Goal: Task Accomplishment & Management: Use online tool/utility

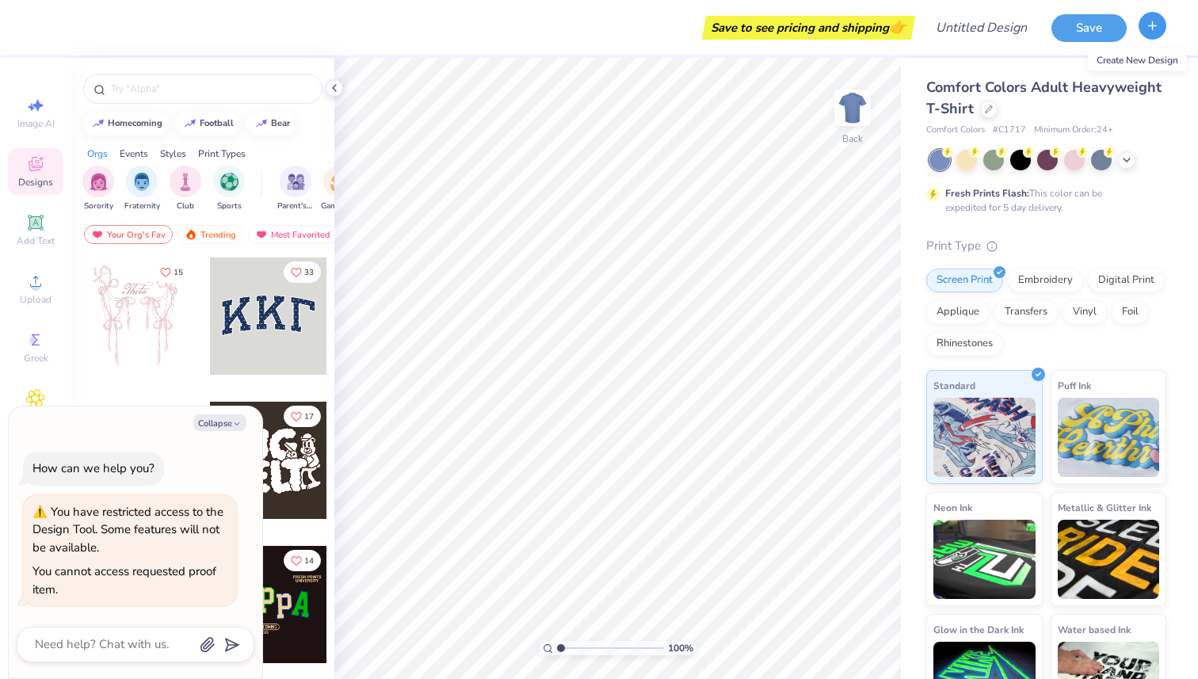
click at [1146, 27] on icon "button" at bounding box center [1152, 25] width 13 height 13
click at [217, 425] on button "Collapse" at bounding box center [219, 422] width 53 height 17
type textarea "x"
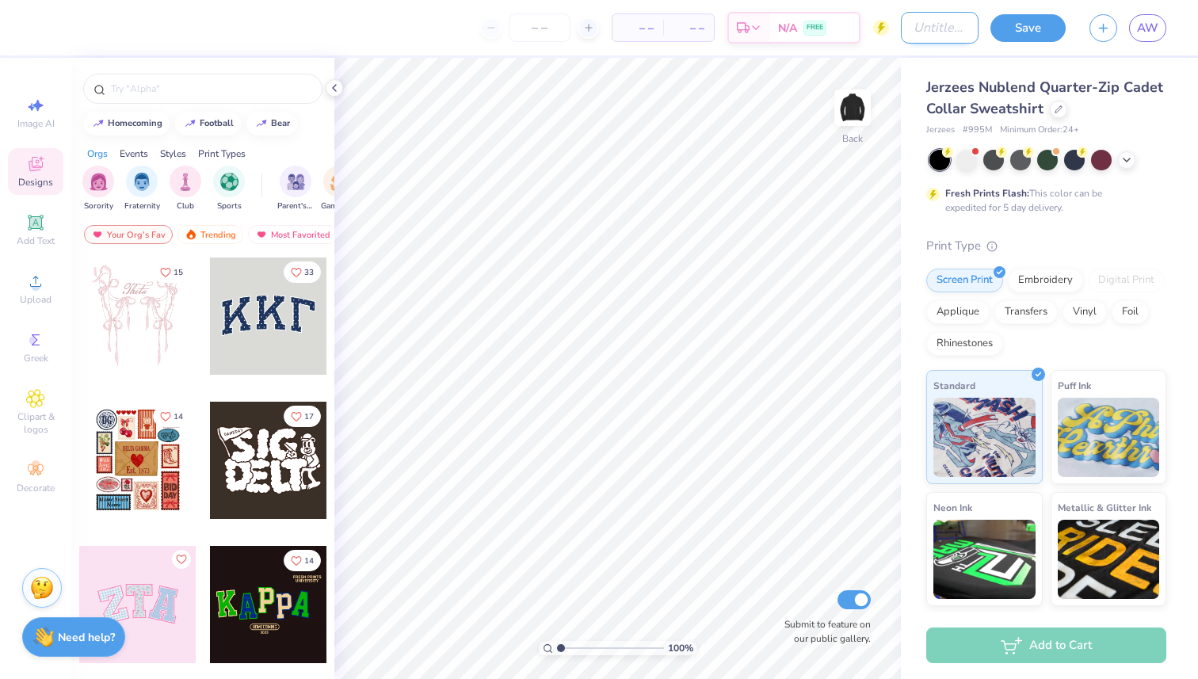
click at [905, 37] on input "Design Title" at bounding box center [940, 28] width 78 height 32
type input "PCT quarterzip"
click at [200, 93] on input "text" at bounding box center [210, 89] width 203 height 16
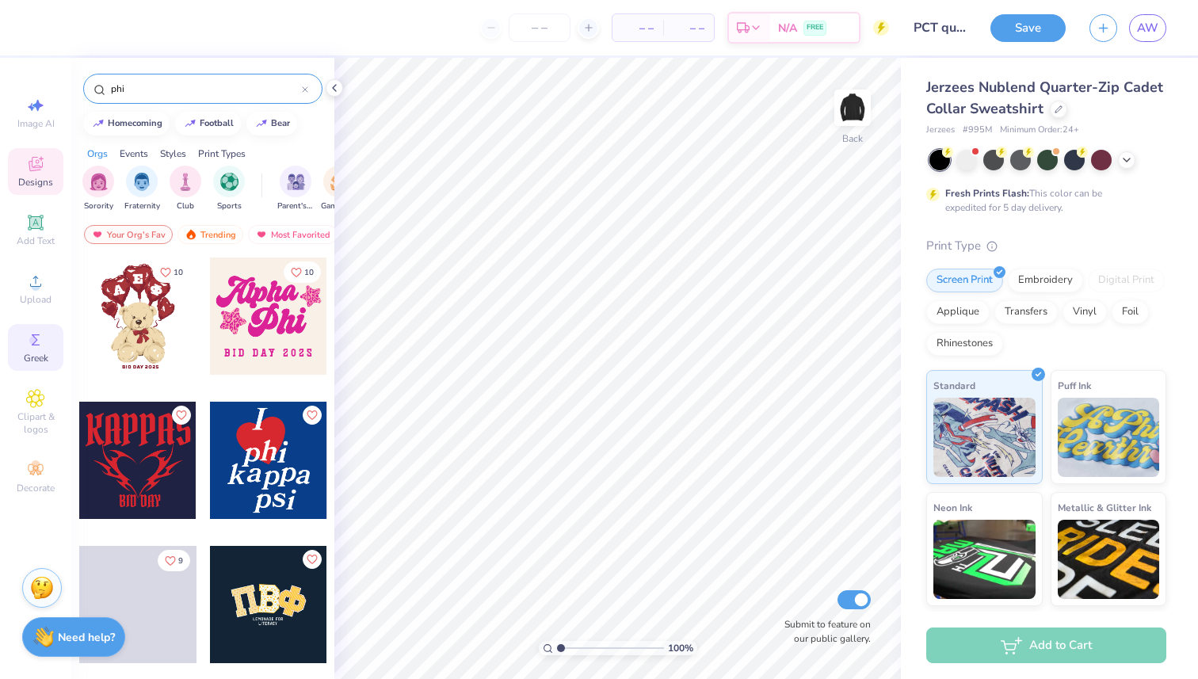
type input "phi"
click at [36, 340] on circle at bounding box center [33, 340] width 9 height 9
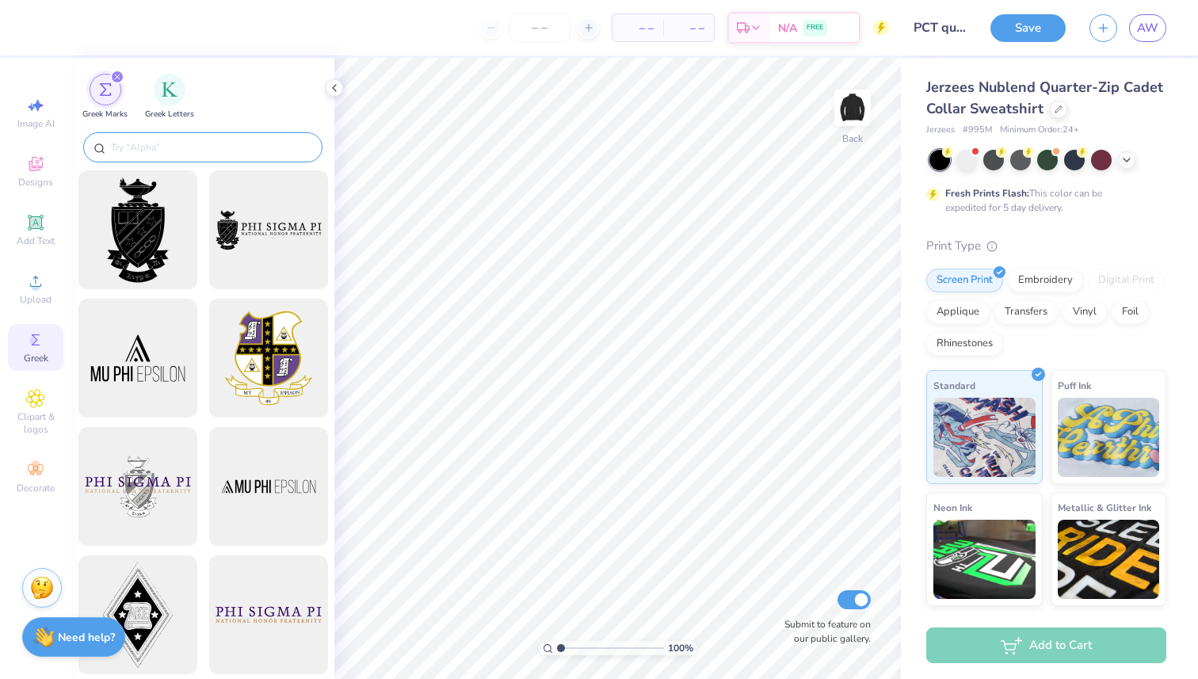
click at [190, 154] on input "text" at bounding box center [210, 147] width 203 height 16
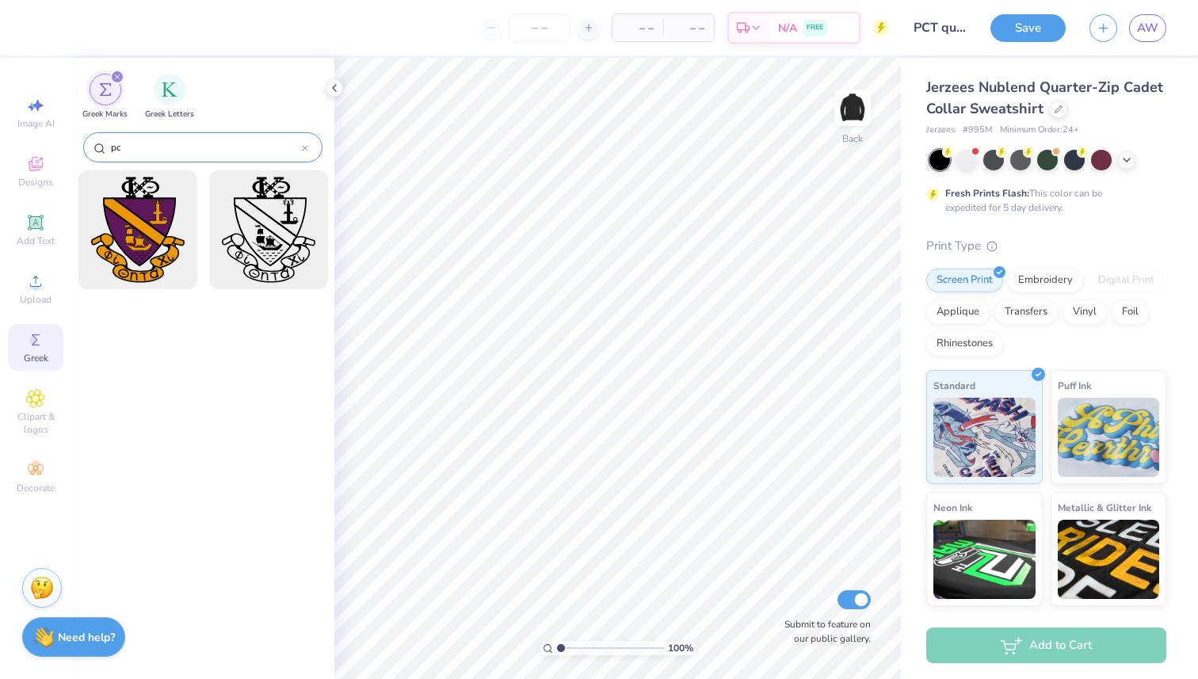
type input "p"
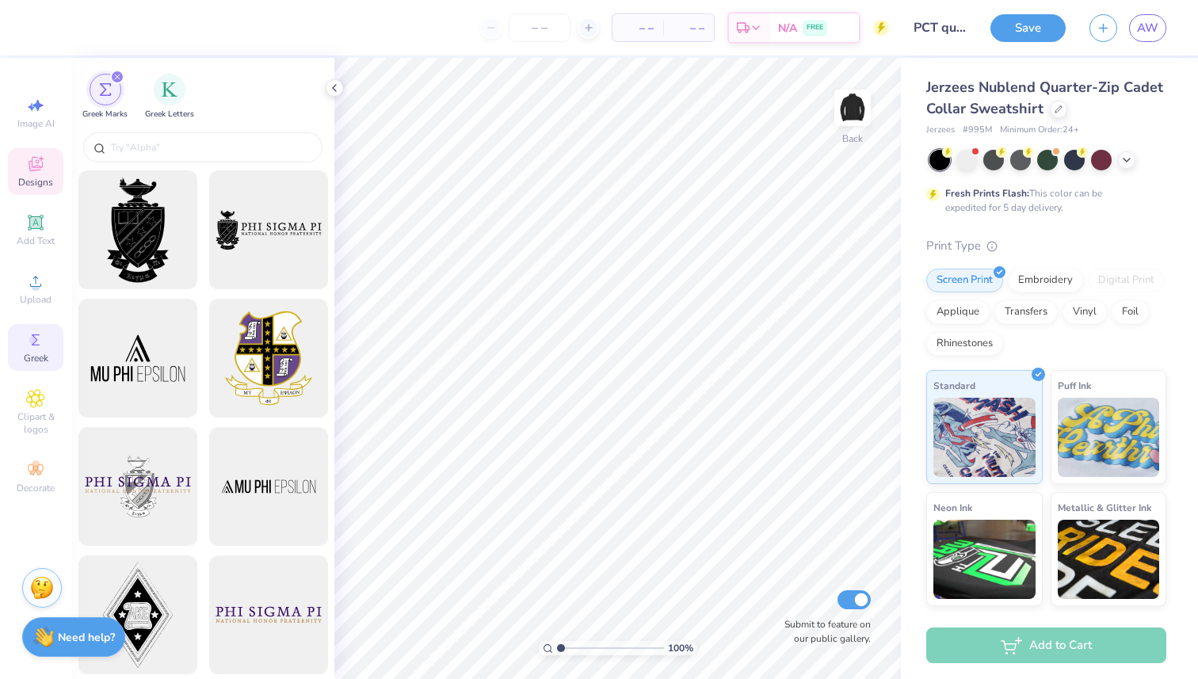
click at [29, 182] on span "Designs" at bounding box center [35, 182] width 35 height 13
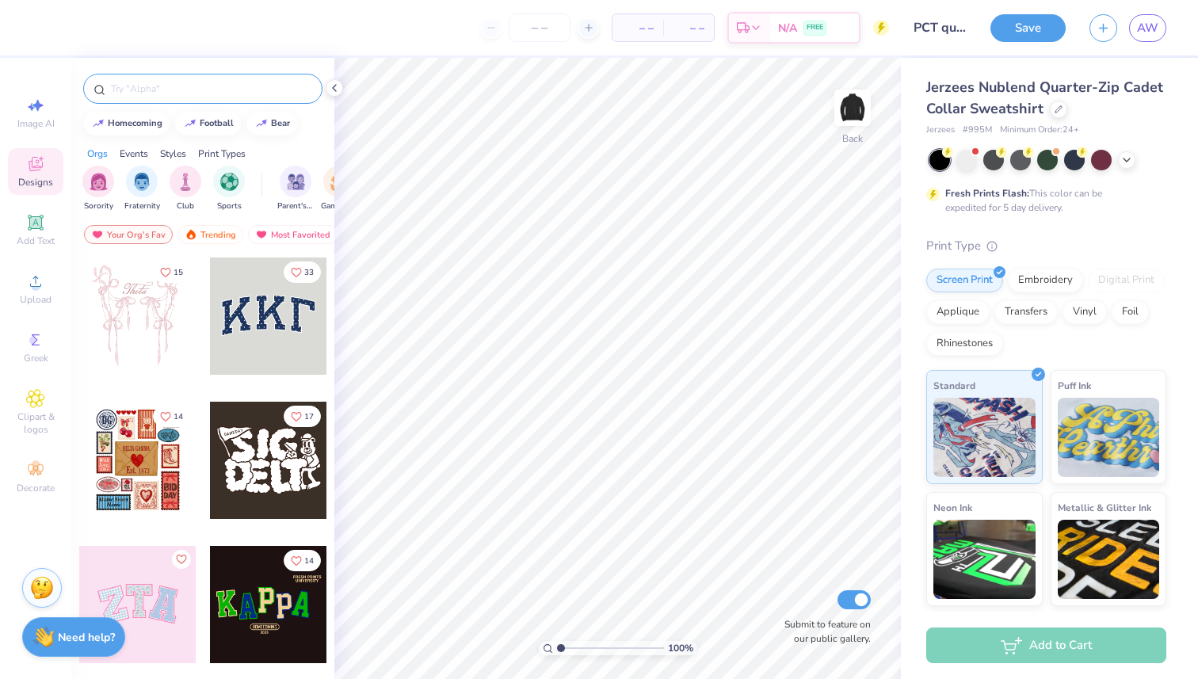
click at [164, 88] on input "text" at bounding box center [210, 89] width 203 height 16
click at [336, 81] on div at bounding box center [334, 87] width 17 height 17
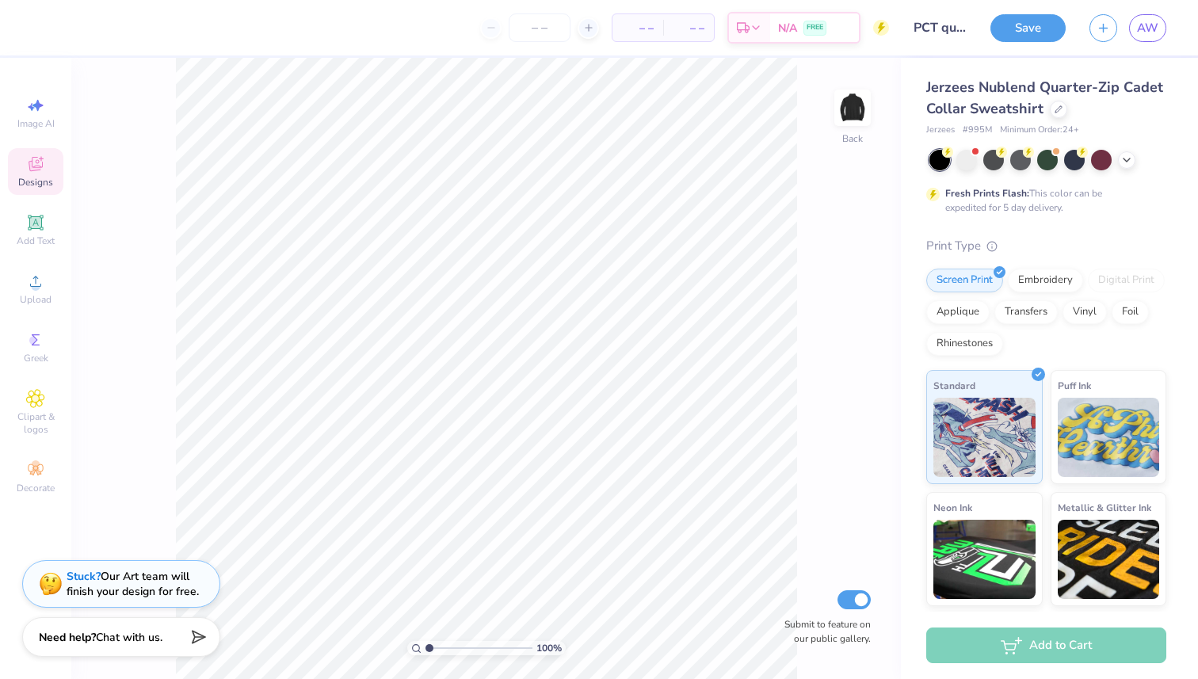
click at [36, 260] on div "Image AI Designs Add Text Upload Greek Clipart & logos Decorate" at bounding box center [35, 295] width 55 height 411
click at [32, 288] on circle at bounding box center [35, 286] width 9 height 9
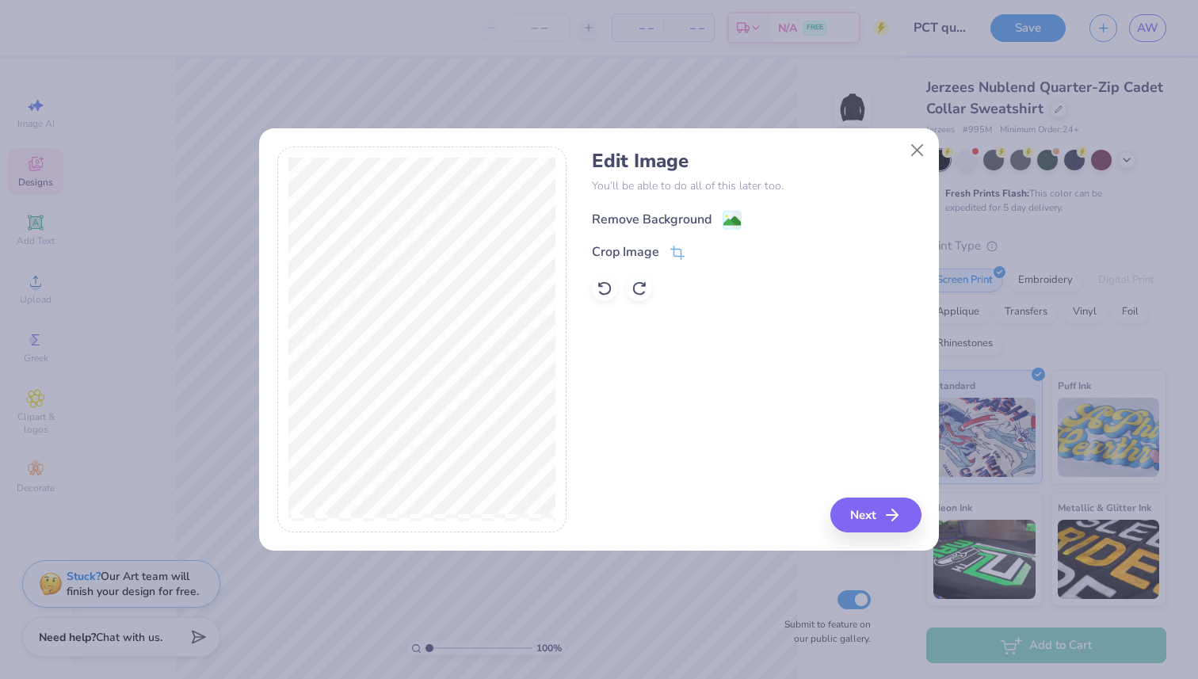
click at [643, 223] on div "Remove Background" at bounding box center [652, 219] width 120 height 19
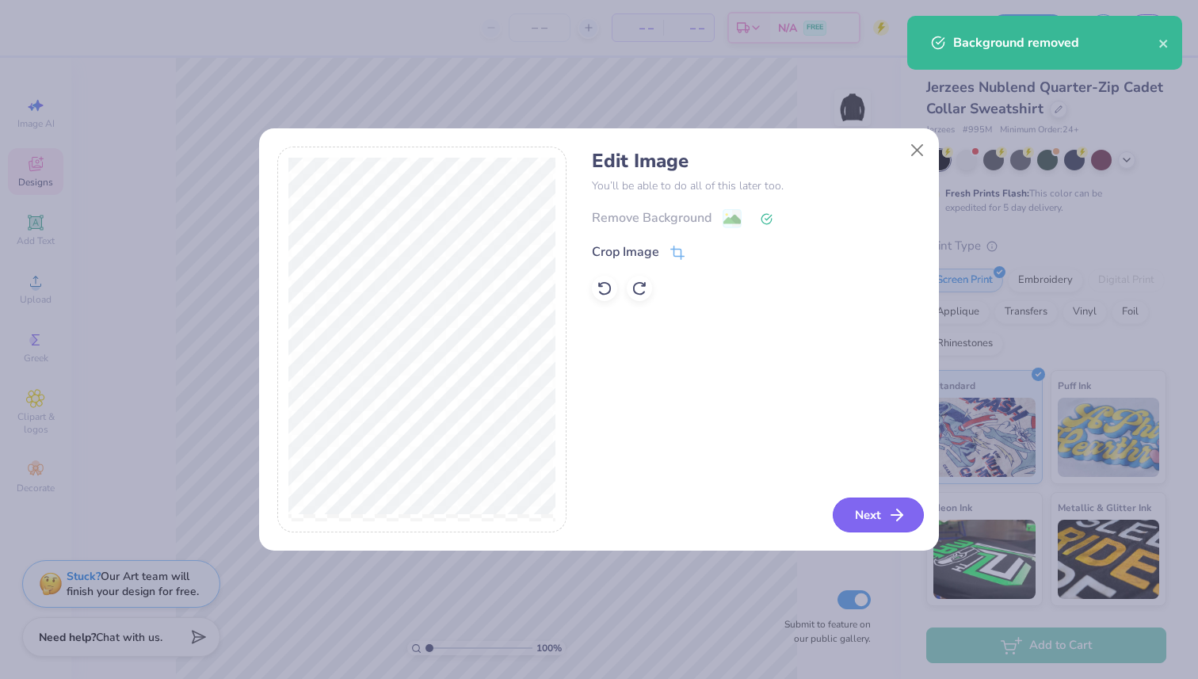
click at [855, 510] on button "Next" at bounding box center [878, 515] width 91 height 35
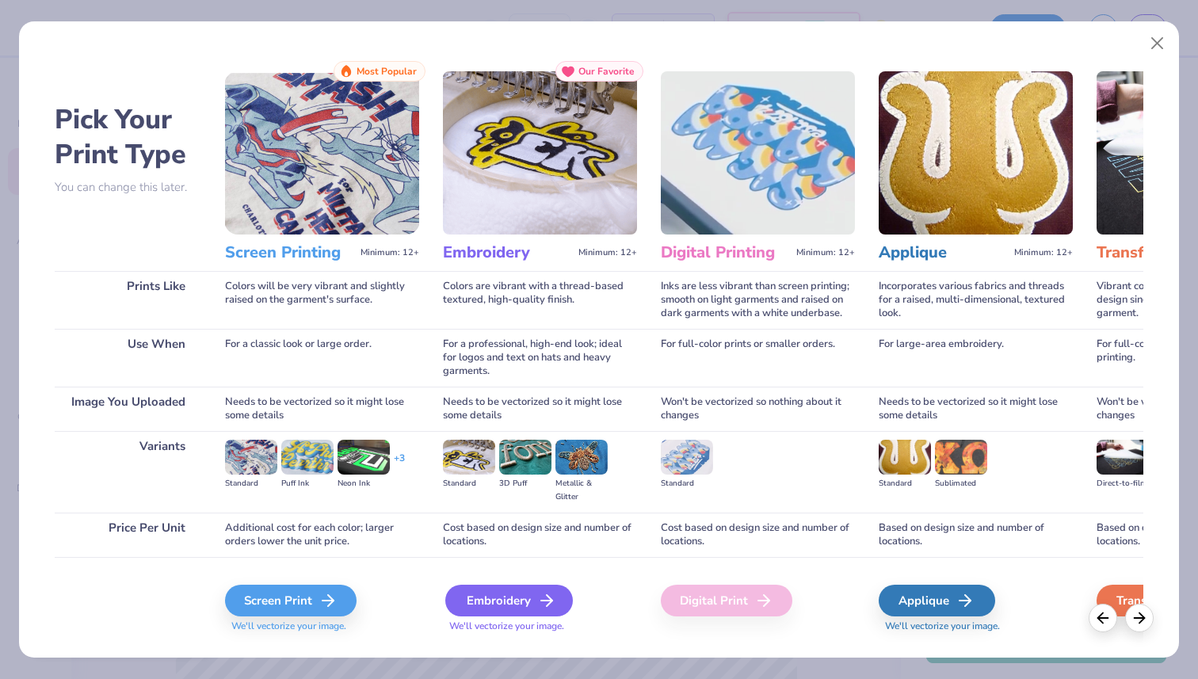
click at [473, 598] on div "Embroidery" at bounding box center [509, 601] width 128 height 32
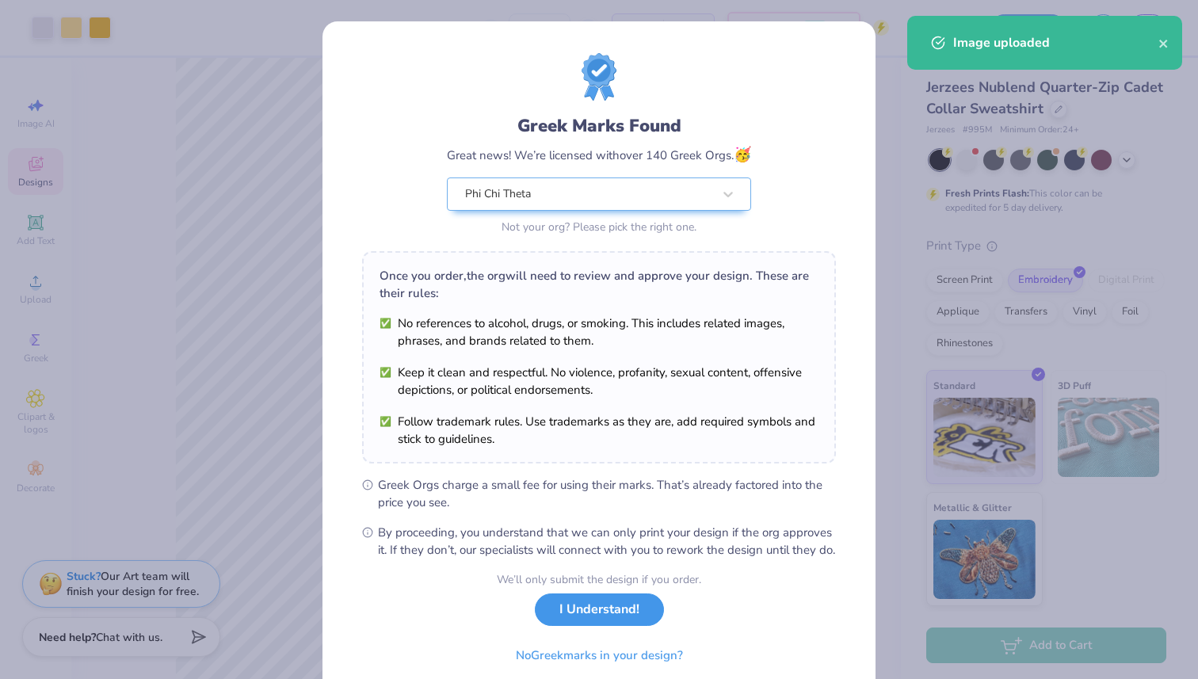
click at [598, 626] on button "I Understand!" at bounding box center [599, 609] width 129 height 32
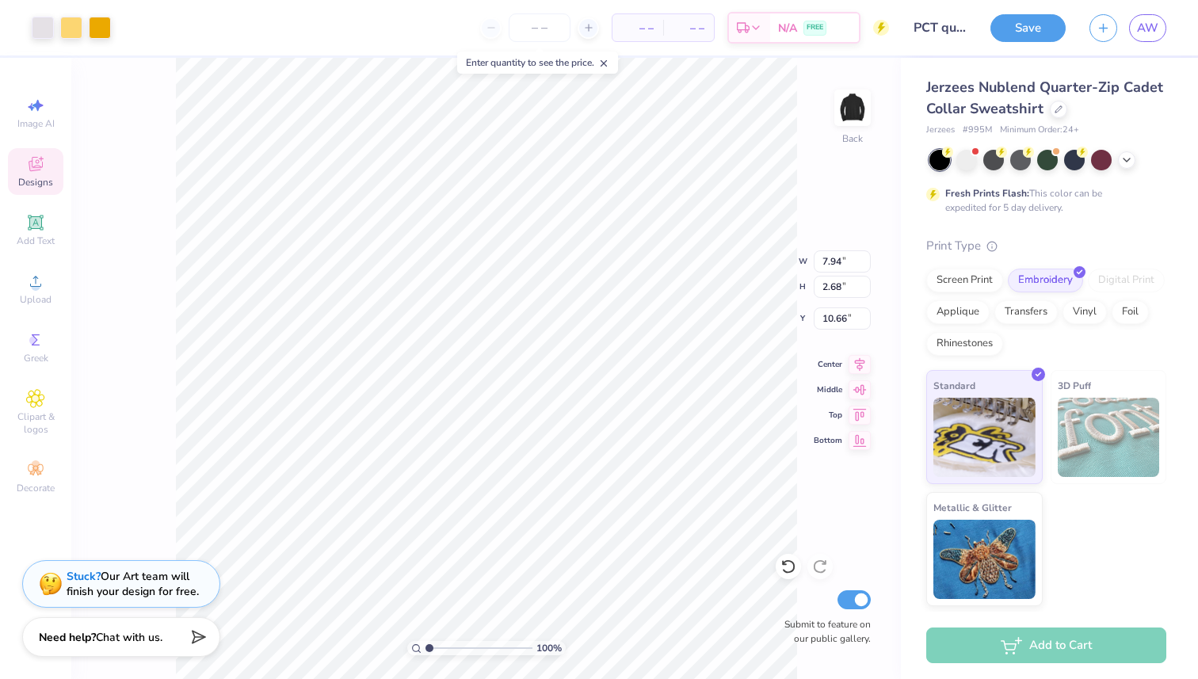
type input "7.19"
type input "2.43"
type input "3.00"
type input "6.43"
type input "2.17"
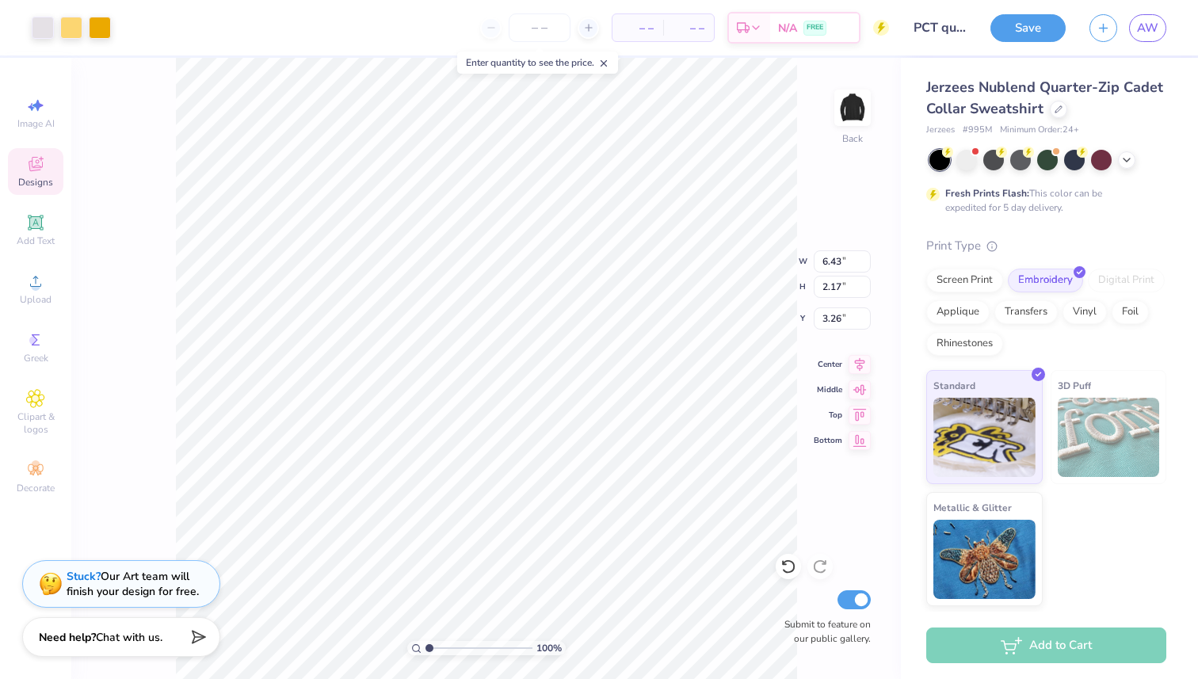
type input "3.00"
click at [39, 237] on span "Add Text" at bounding box center [36, 241] width 38 height 13
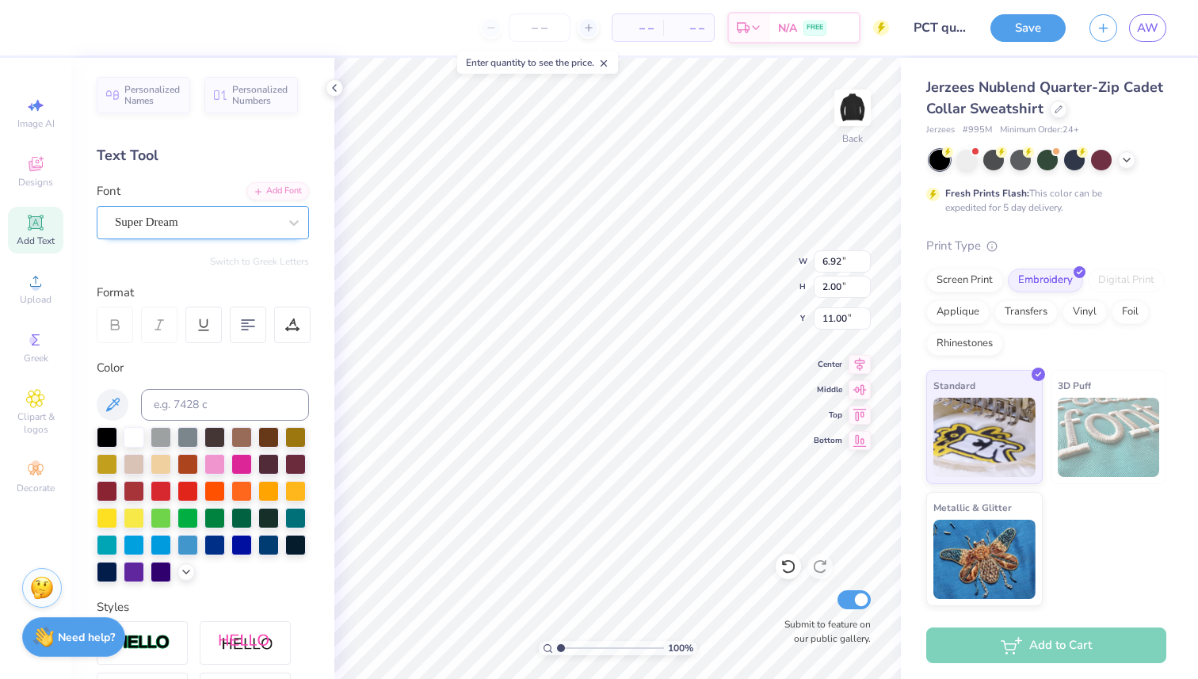
click at [246, 225] on div "Super Dream" at bounding box center [196, 222] width 166 height 25
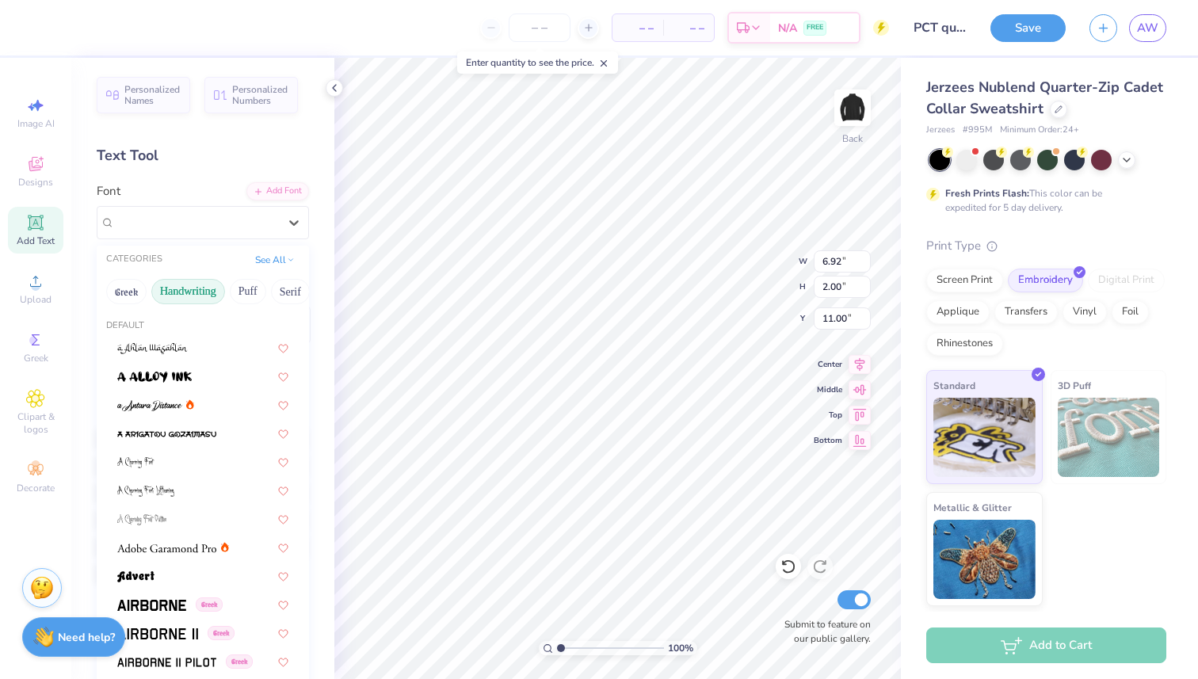
click at [194, 295] on button "Handwriting" at bounding box center [188, 291] width 74 height 25
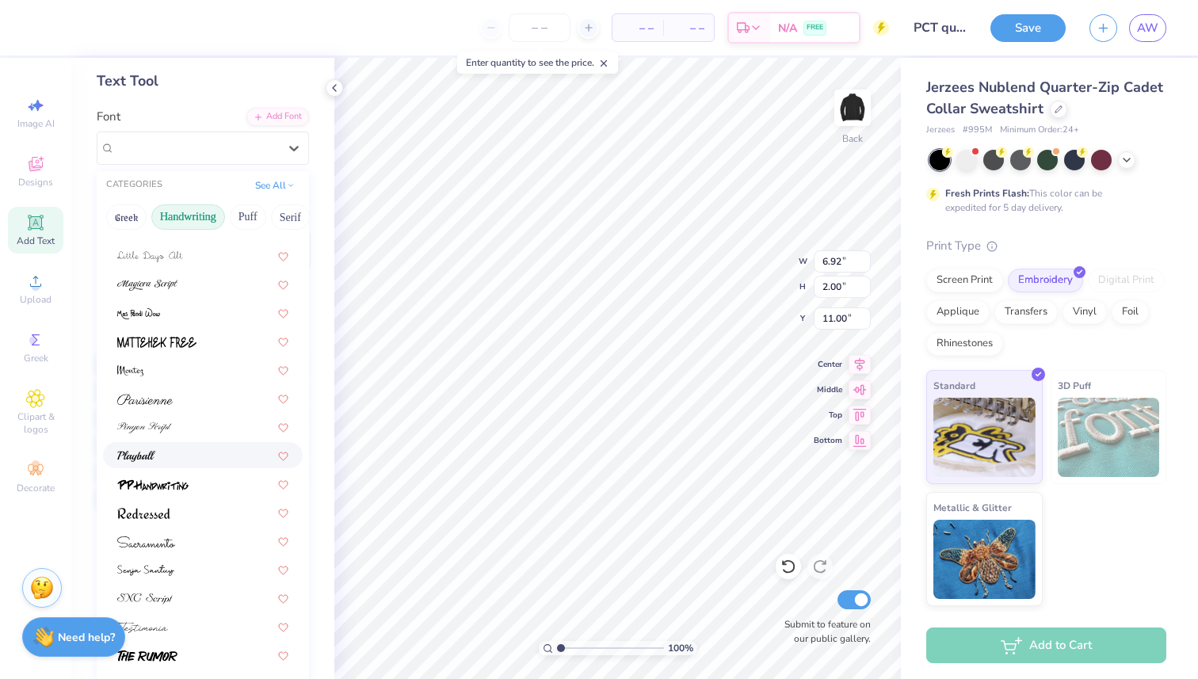
scroll to position [86, 0]
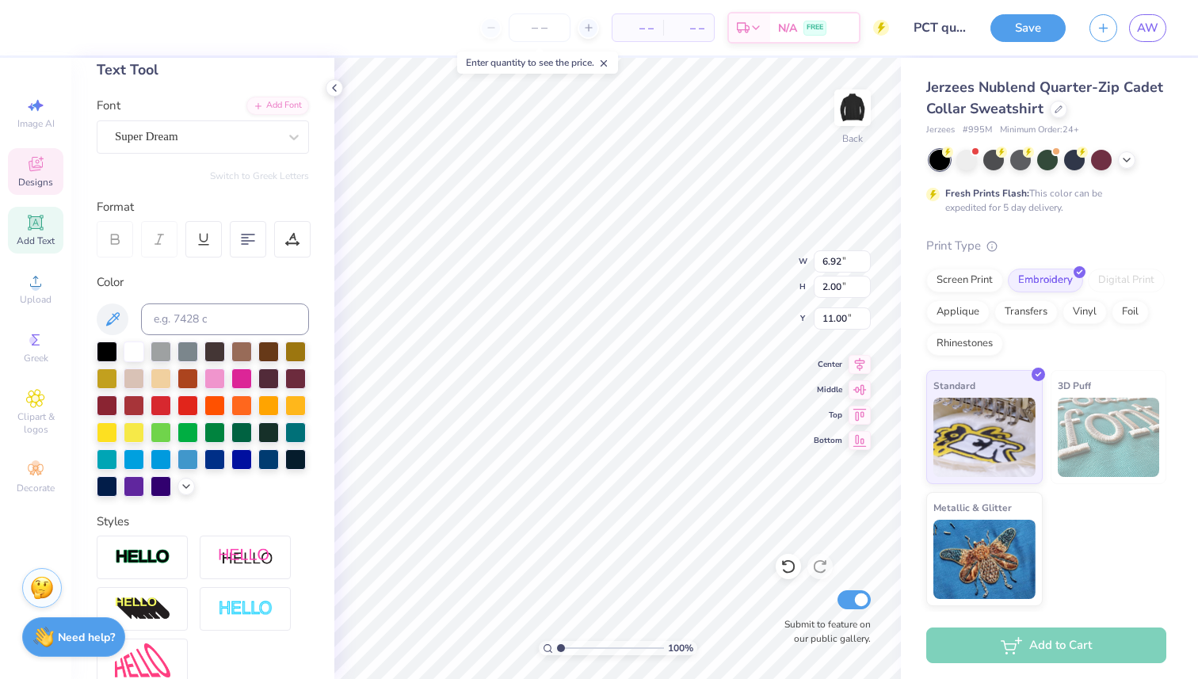
click at [35, 190] on div "Designs" at bounding box center [35, 171] width 55 height 47
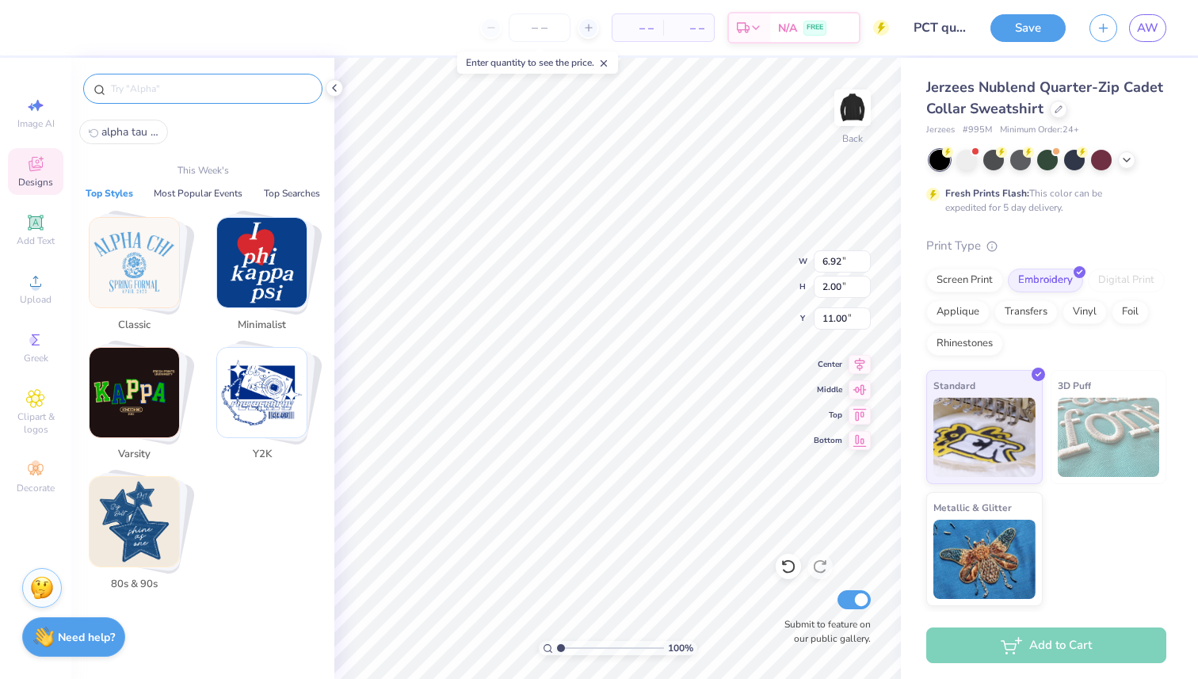
click at [158, 92] on input "text" at bounding box center [210, 89] width 203 height 16
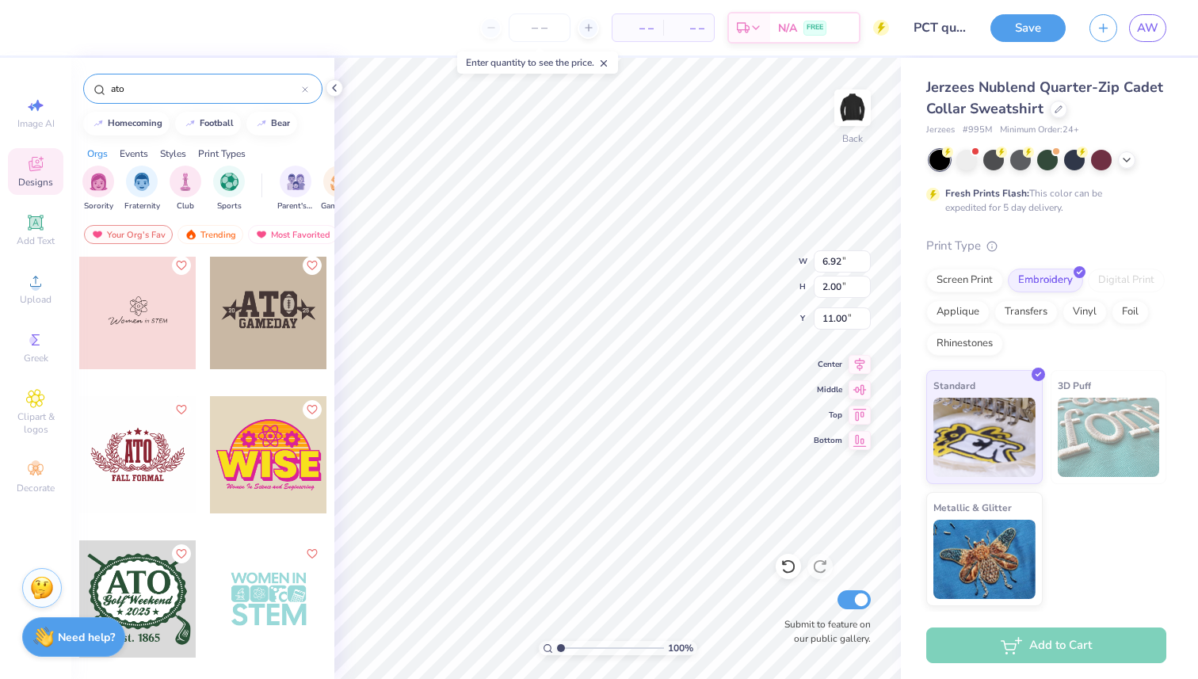
scroll to position [0, 0]
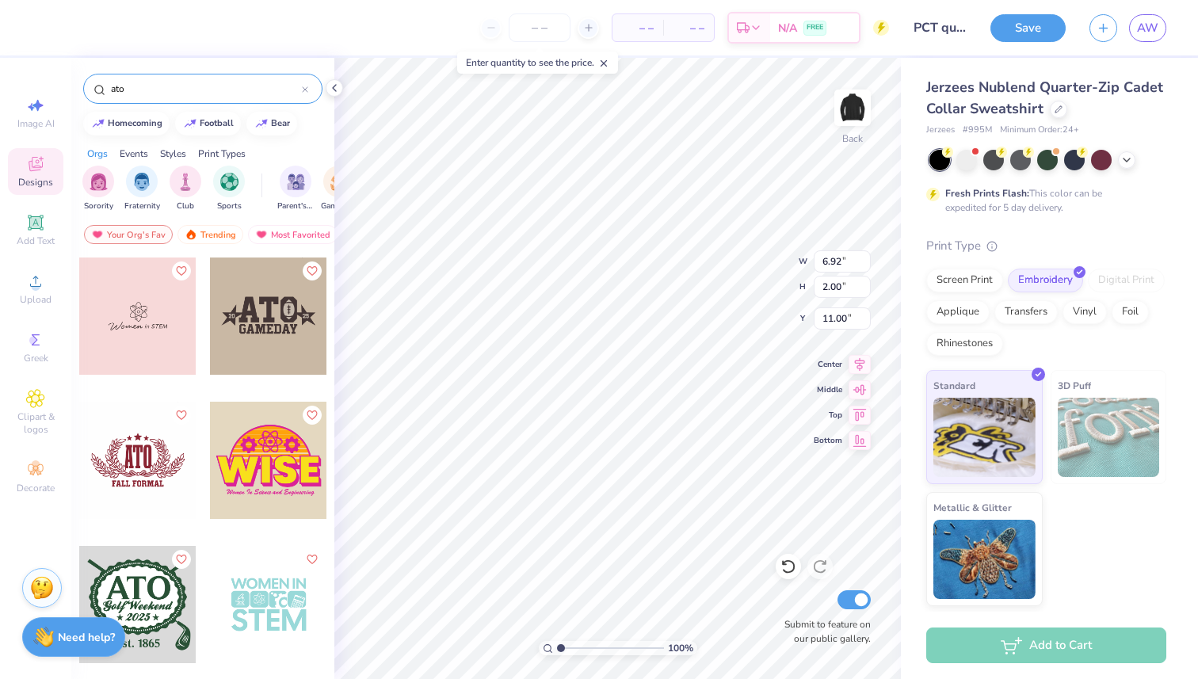
type input "ato"
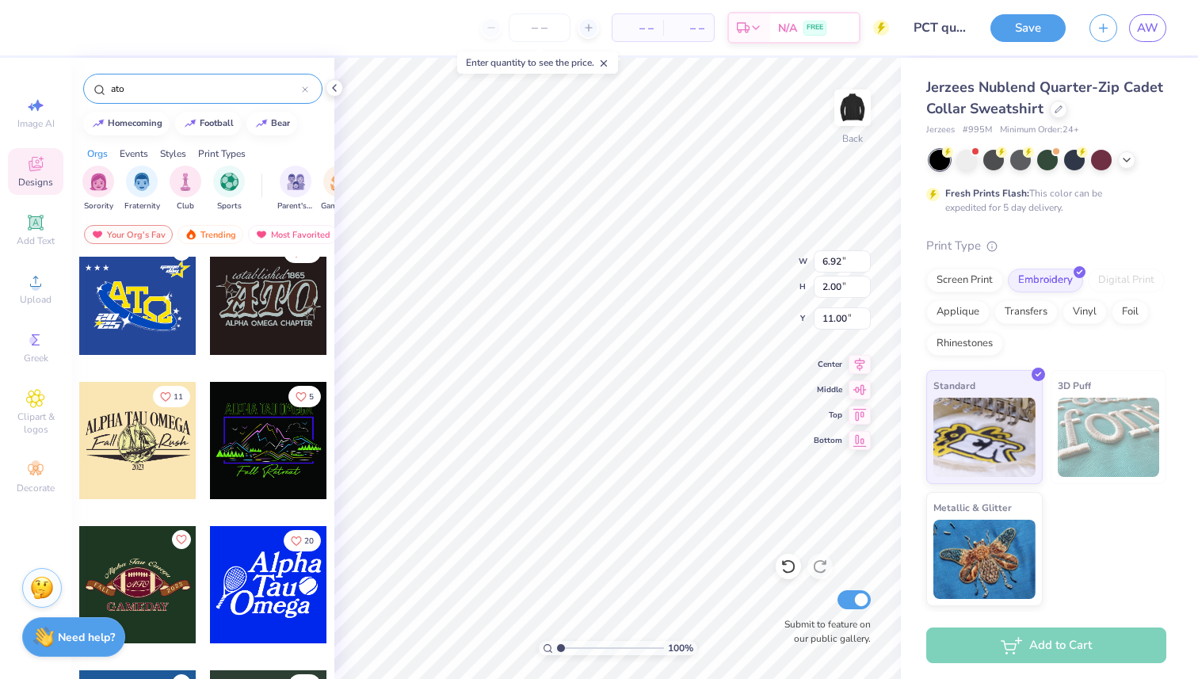
scroll to position [886, 0]
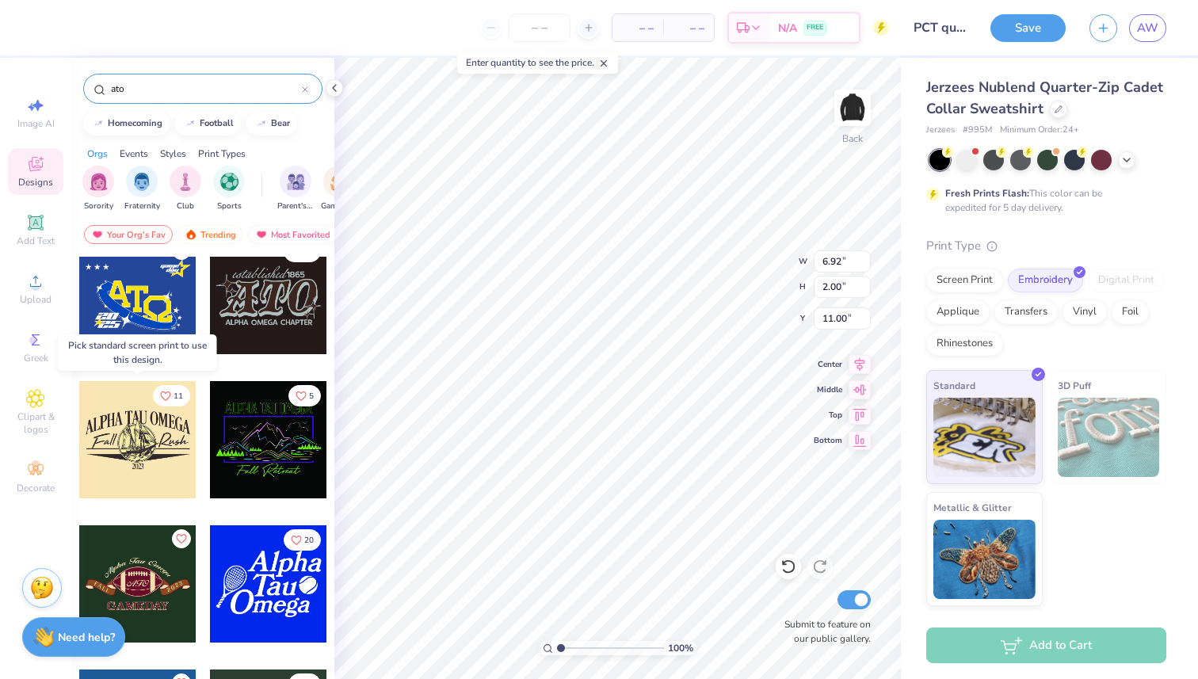
click at [146, 434] on div at bounding box center [137, 439] width 117 height 117
click at [171, 423] on div at bounding box center [137, 439] width 117 height 117
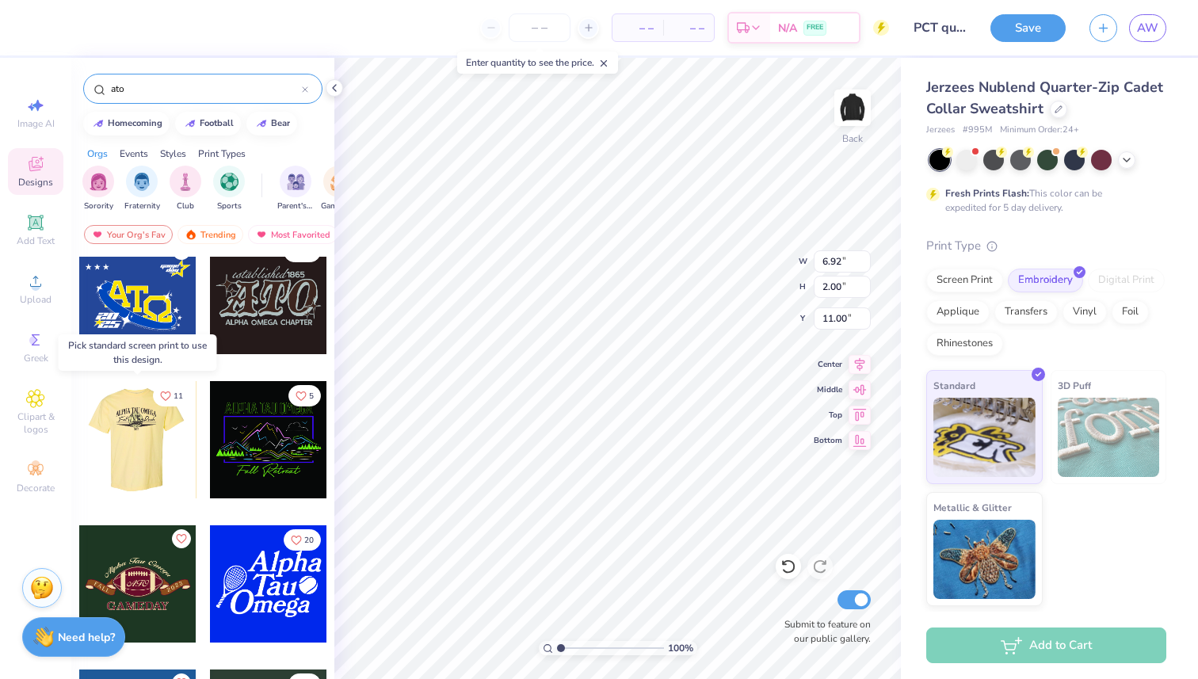
click at [143, 424] on div at bounding box center [136, 439] width 117 height 117
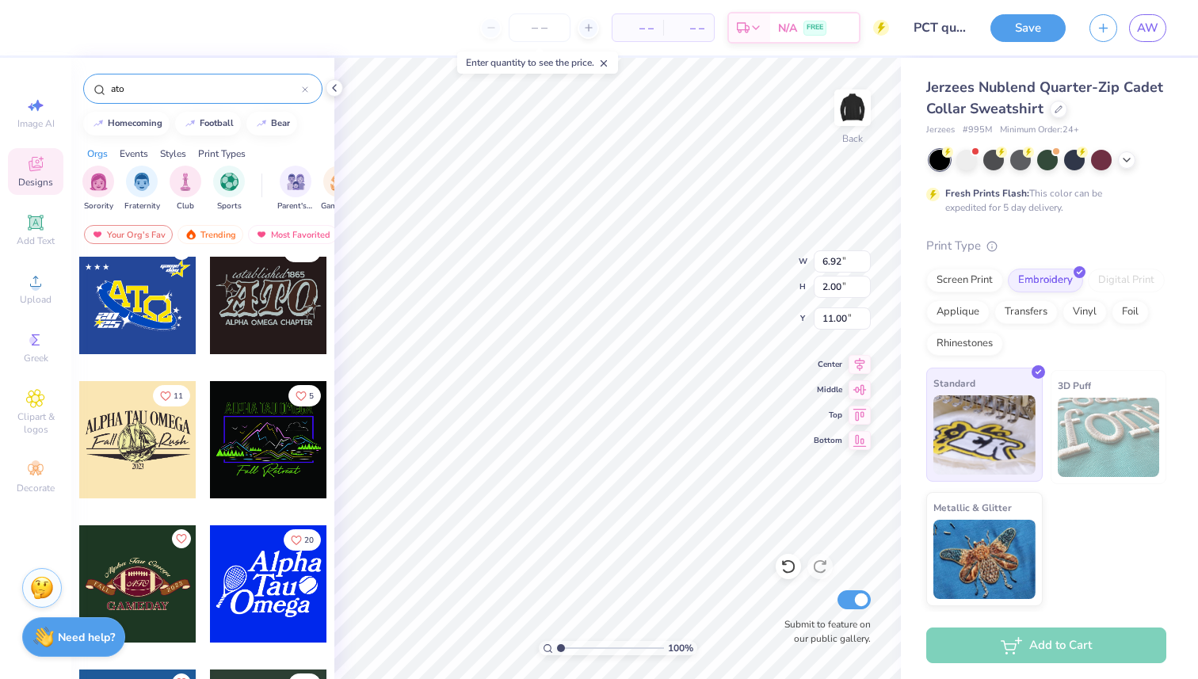
click at [997, 457] on img at bounding box center [984, 434] width 102 height 79
click at [983, 283] on div "Screen Print" at bounding box center [964, 278] width 77 height 24
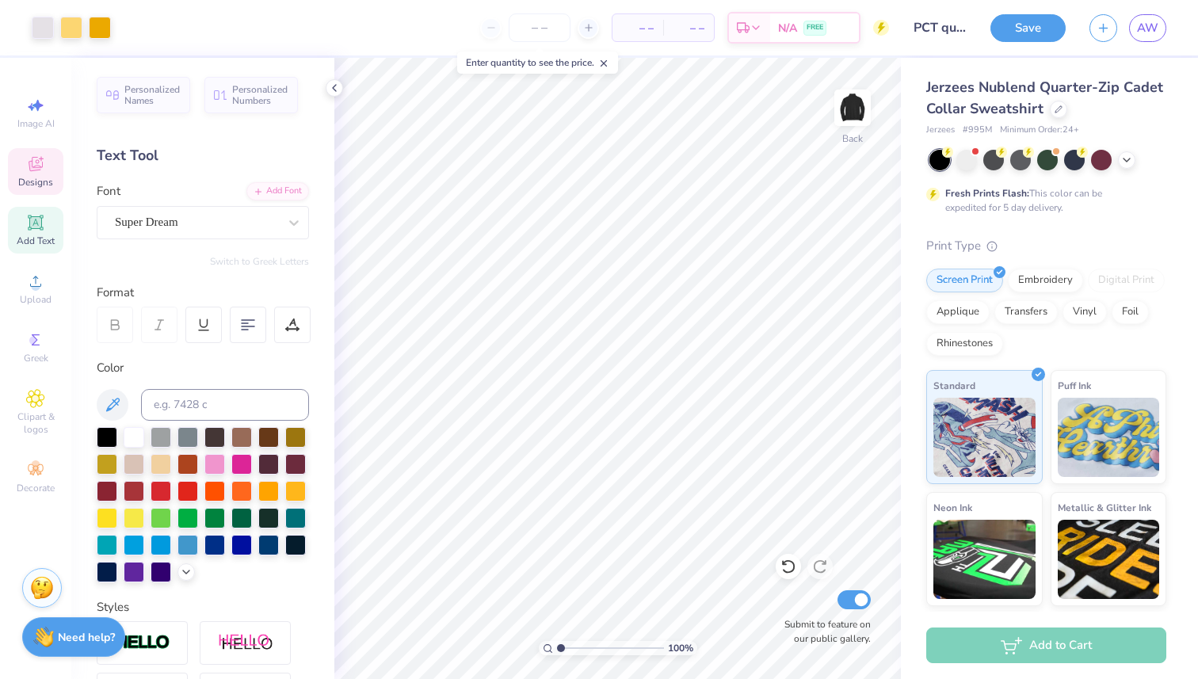
click at [48, 185] on span "Designs" at bounding box center [35, 182] width 35 height 13
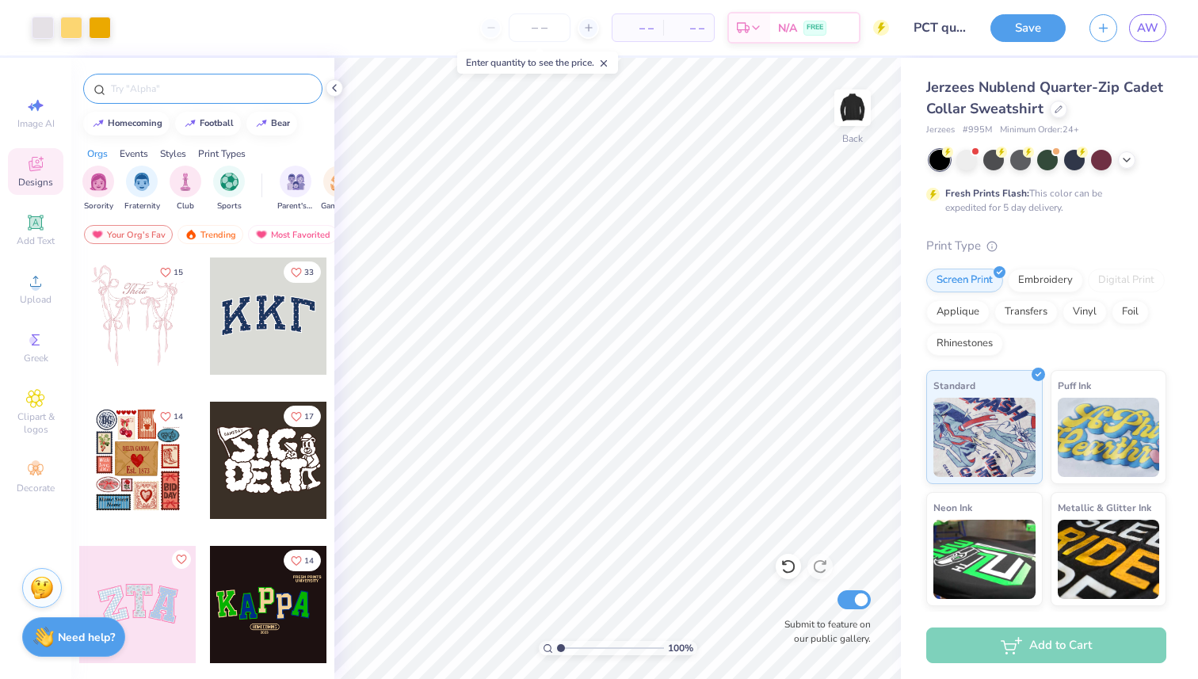
click at [179, 86] on input "text" at bounding box center [210, 89] width 203 height 16
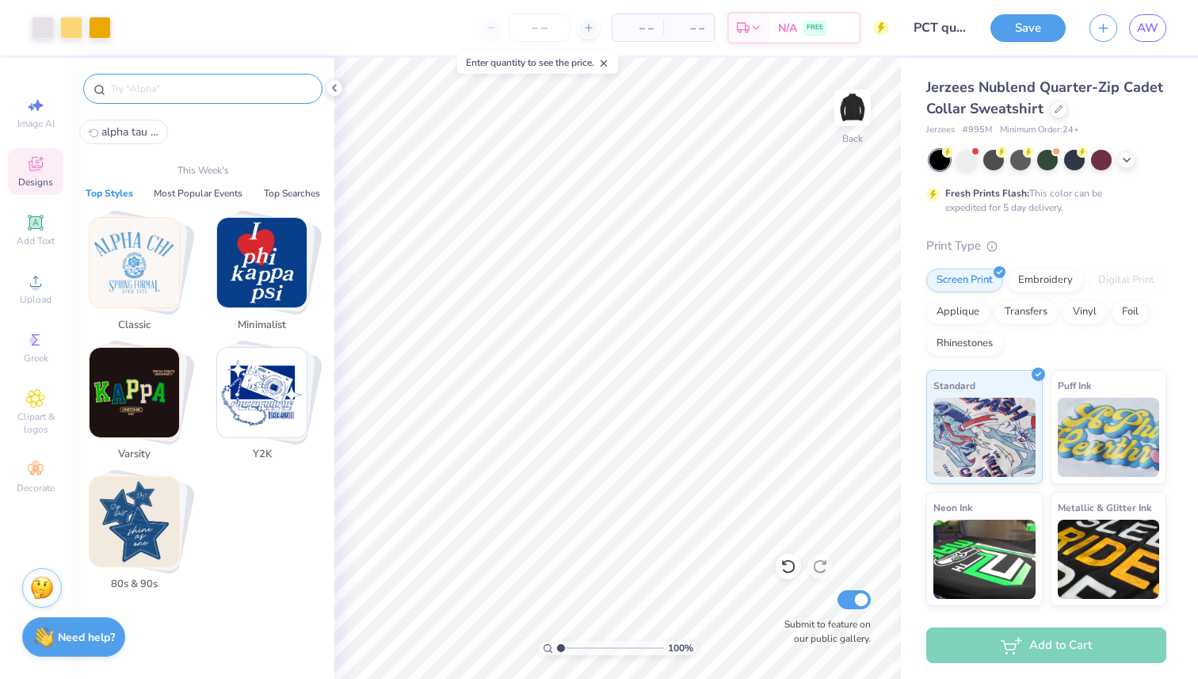
click at [135, 125] on span "alpha tau omega" at bounding box center [129, 131] width 57 height 15
type input "alpha tau omega"
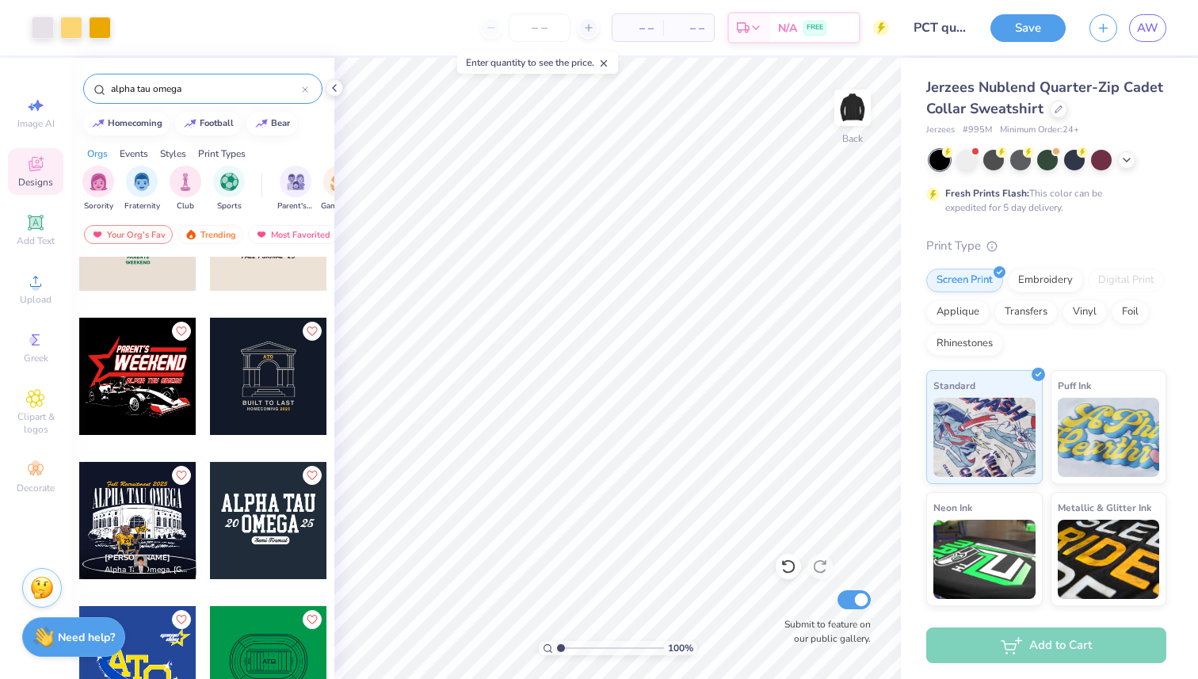
scroll to position [179, 0]
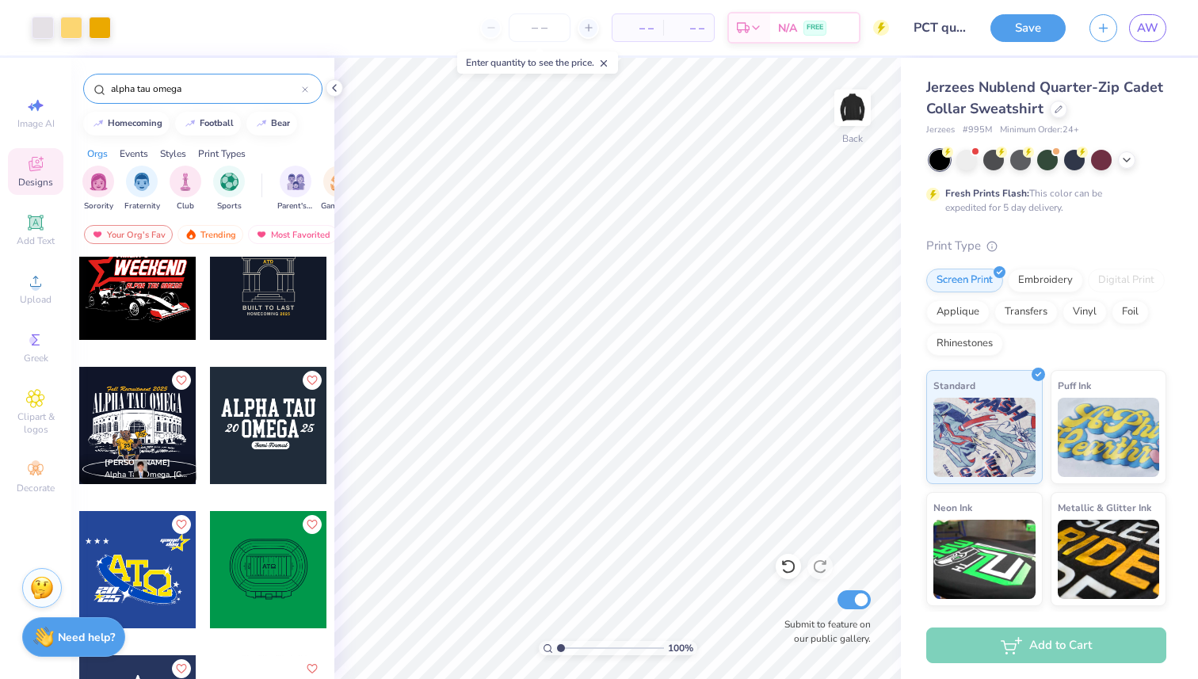
click at [235, 417] on div at bounding box center [268, 425] width 117 height 117
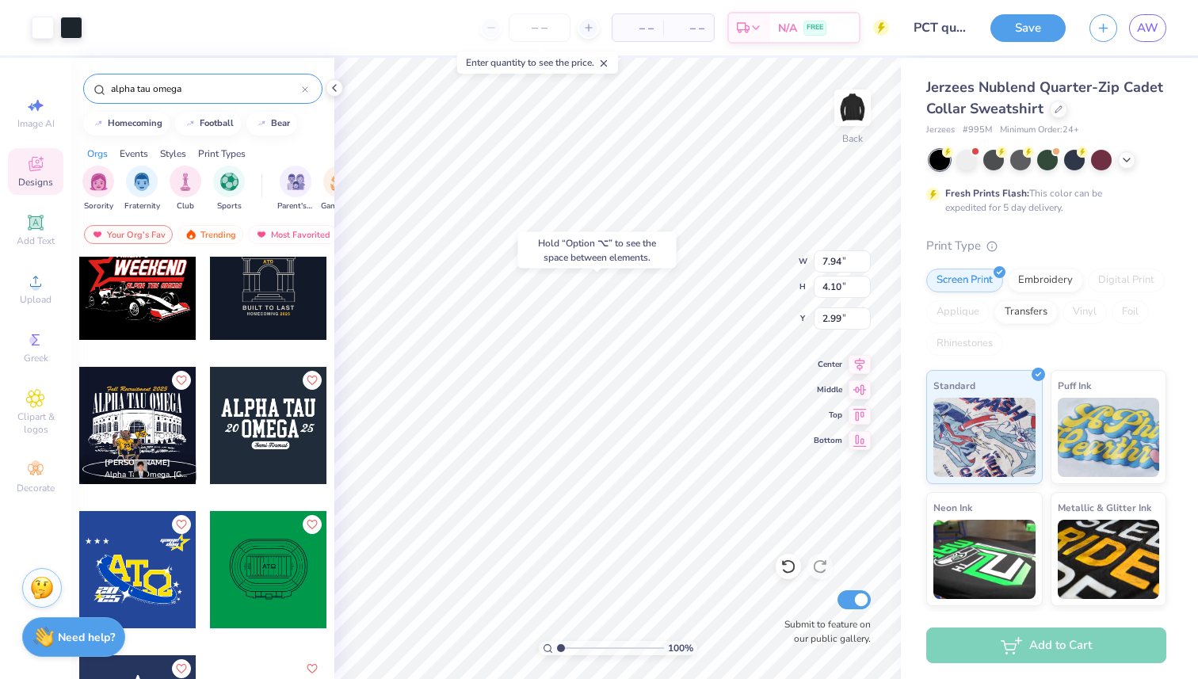
click at [523, 246] on div "Hold “Option ⌥” to see the space between elements." at bounding box center [597, 250] width 158 height 36
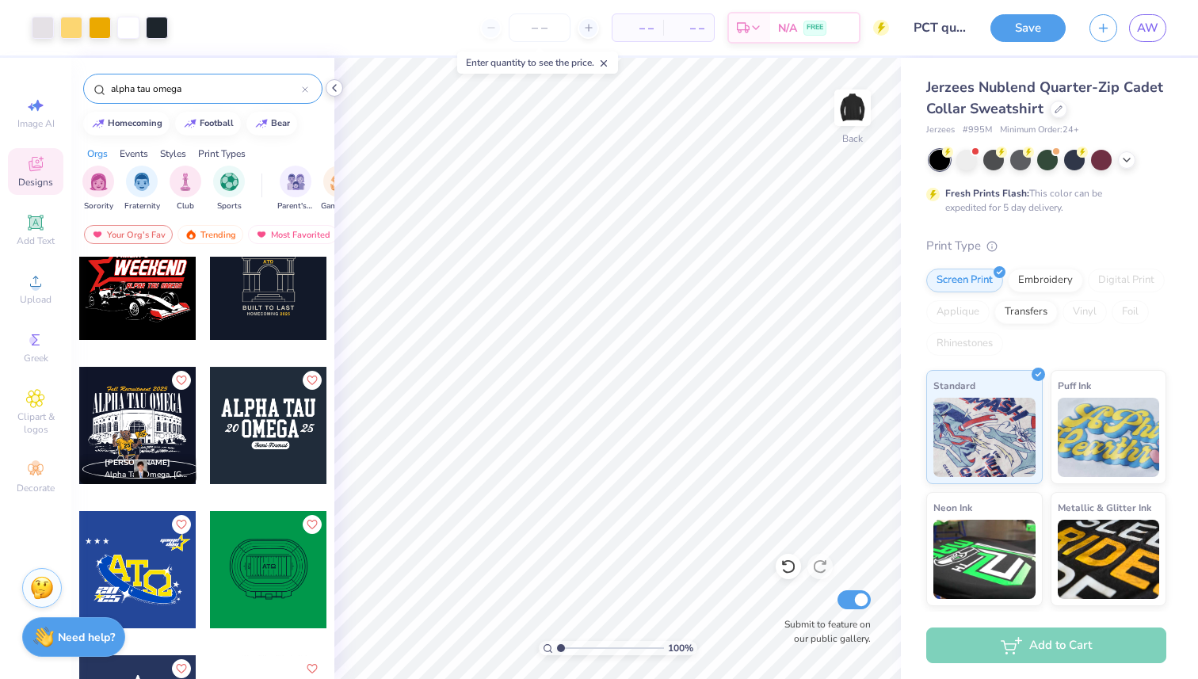
click at [337, 84] on icon at bounding box center [334, 88] width 13 height 13
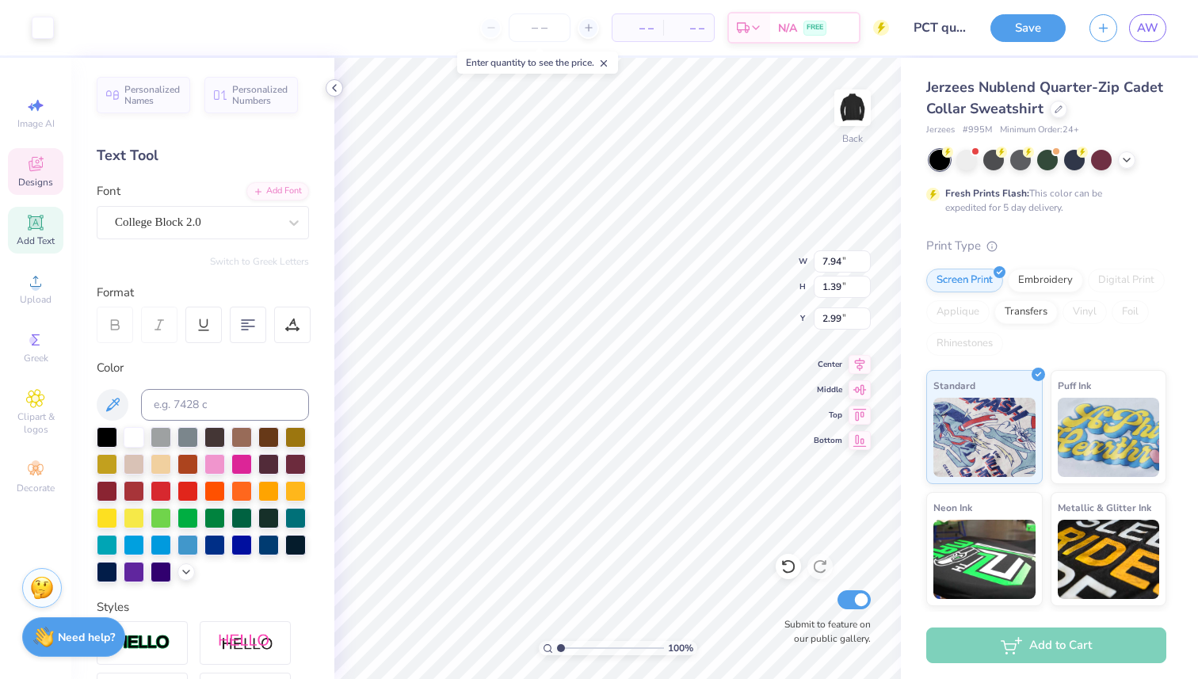
type input "3.00"
click at [54, 181] on div "Designs" at bounding box center [35, 171] width 55 height 47
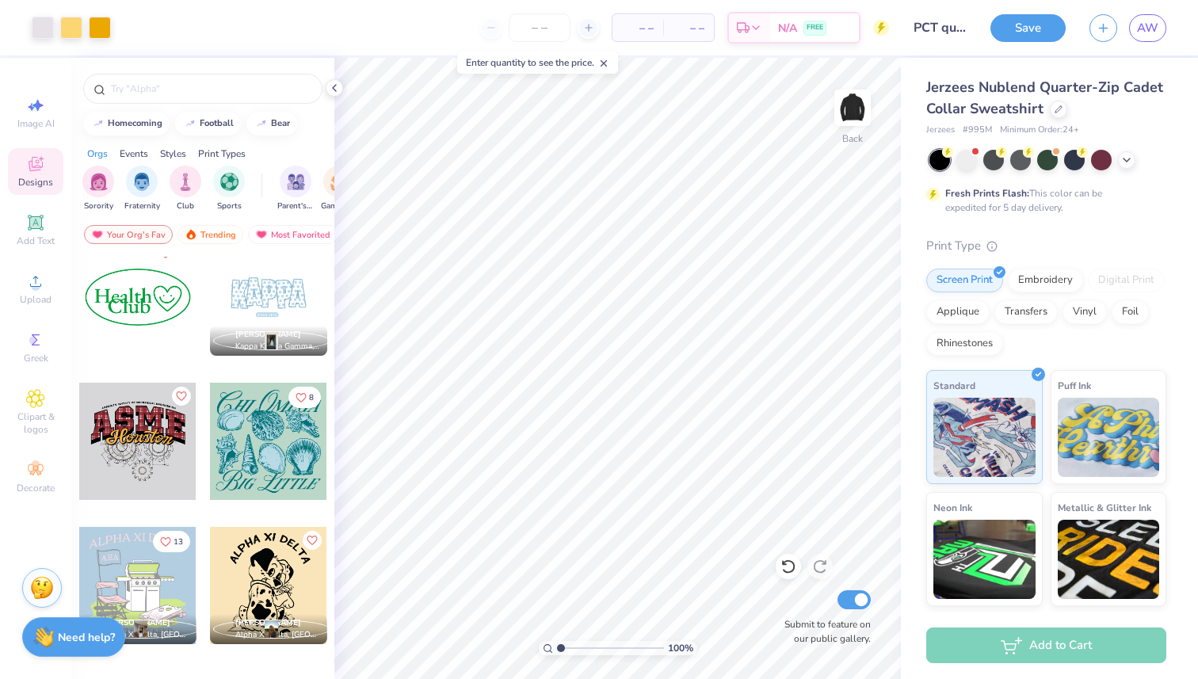
scroll to position [2904, 0]
click at [140, 196] on div "Fraternity" at bounding box center [142, 187] width 36 height 47
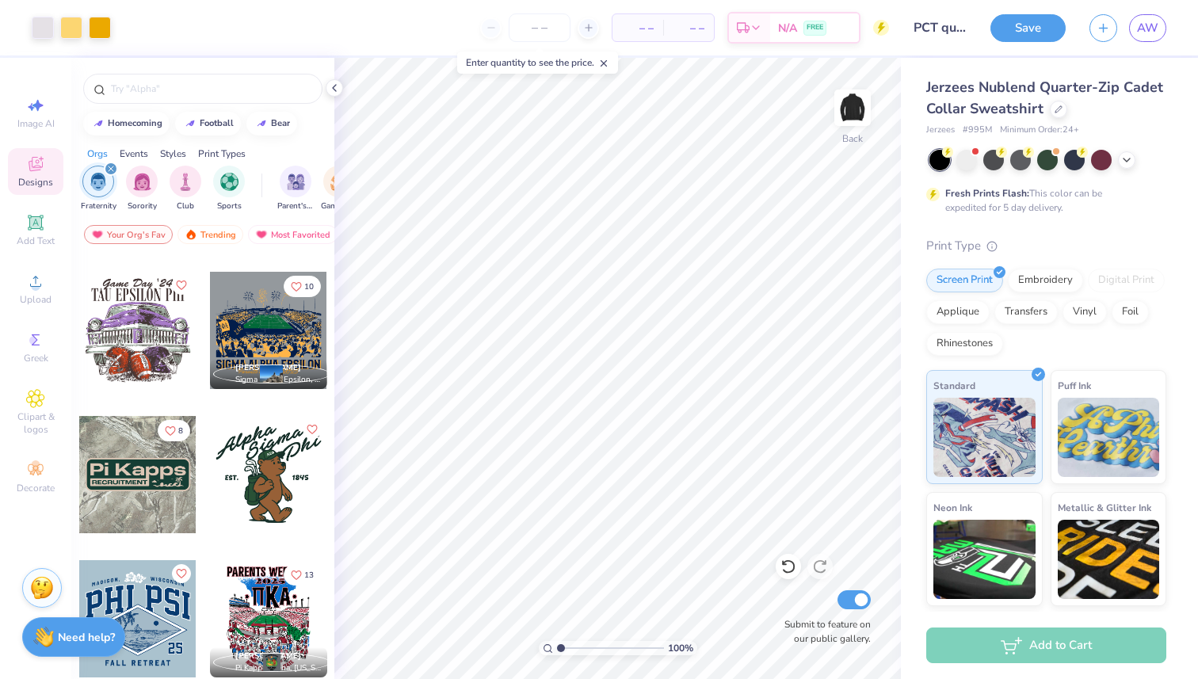
scroll to position [410, 0]
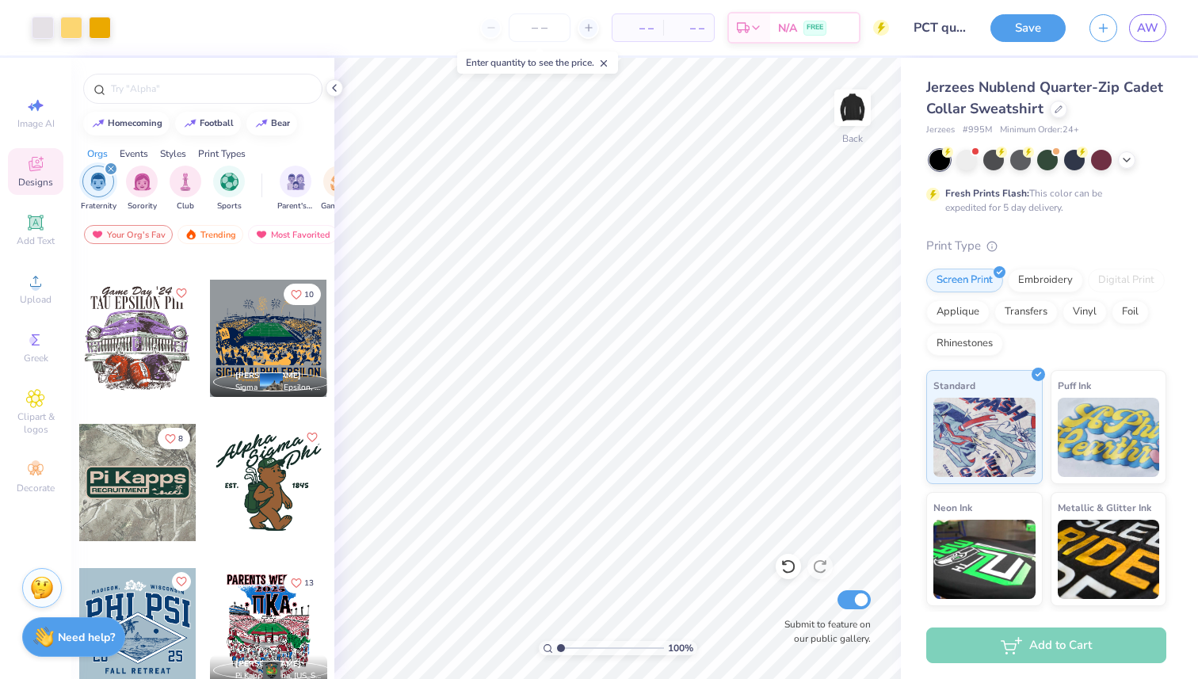
click at [170, 340] on div at bounding box center [136, 338] width 117 height 117
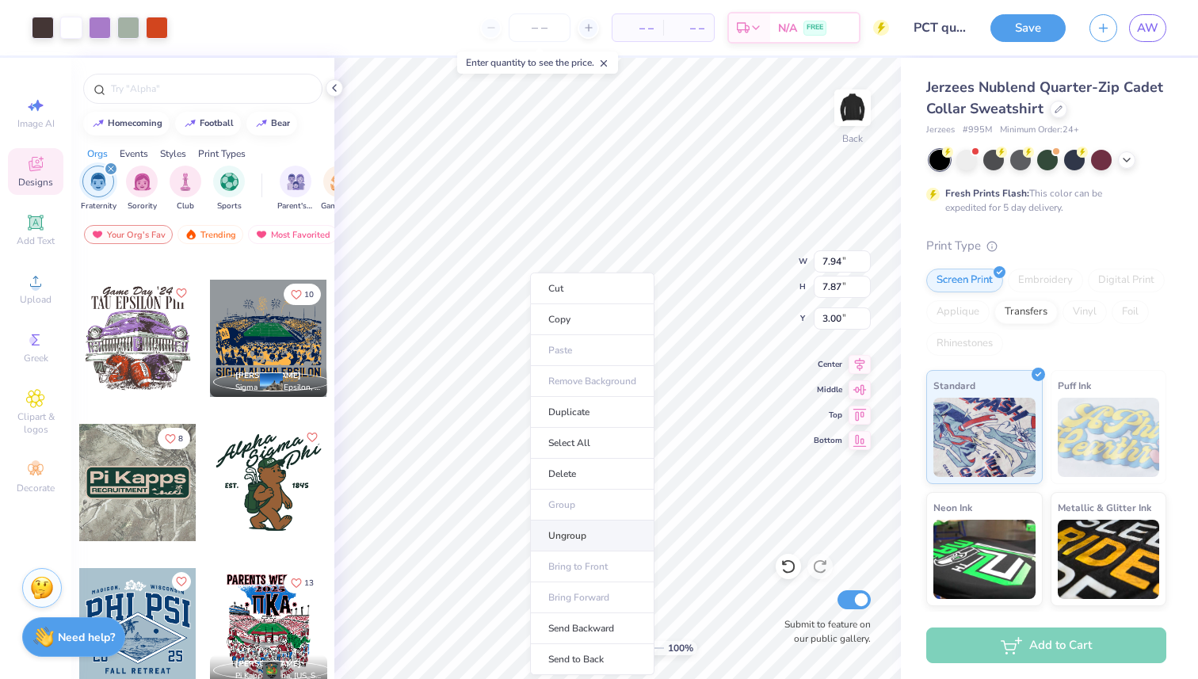
click at [583, 530] on li "Ungroup" at bounding box center [592, 536] width 124 height 31
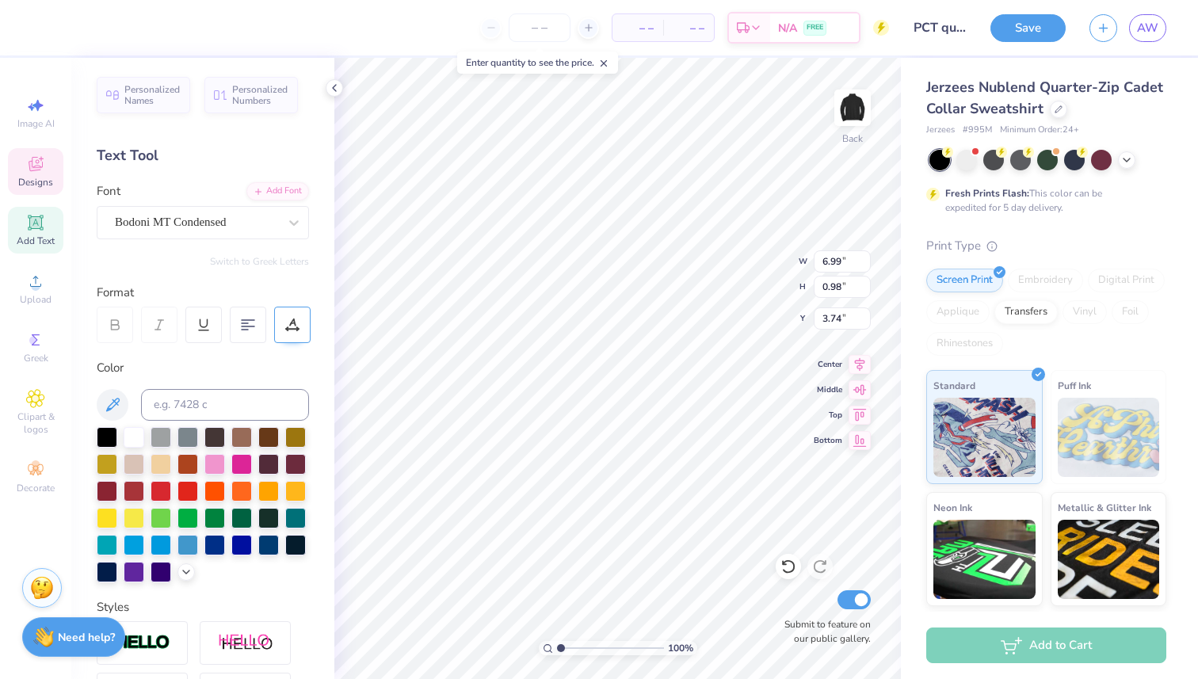
scroll to position [0, 0]
type textarea "T"
click at [139, 433] on div at bounding box center [134, 435] width 21 height 21
type textarea "Phi chi Theta"
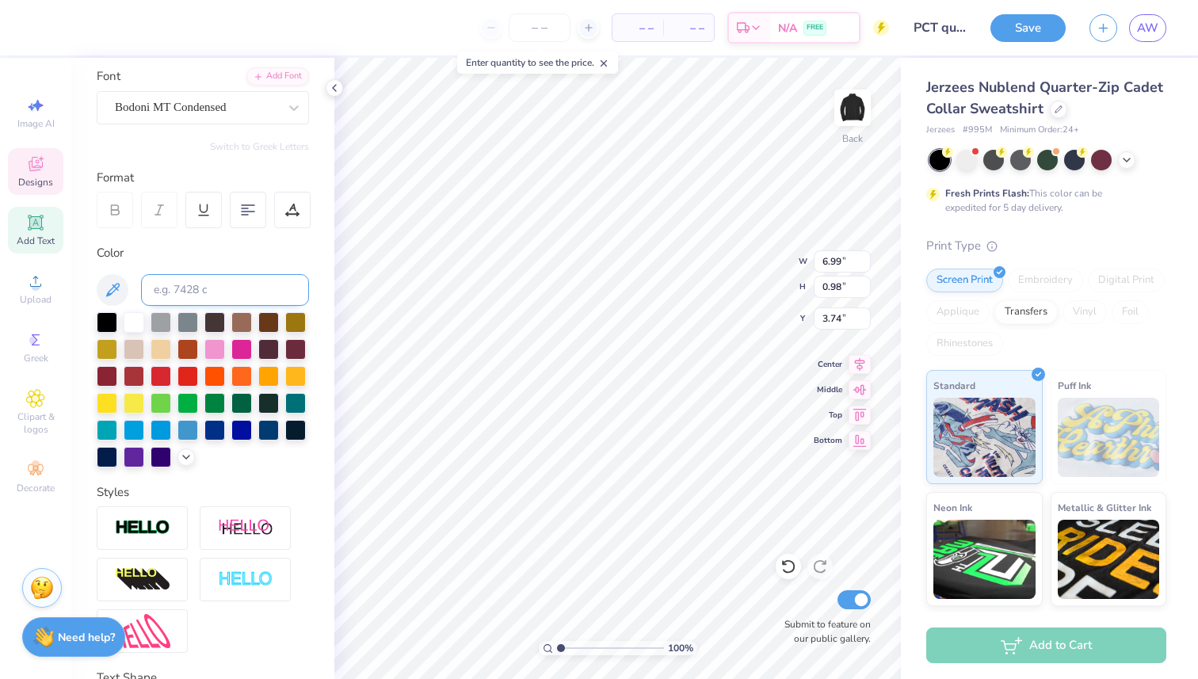
scroll to position [242, 0]
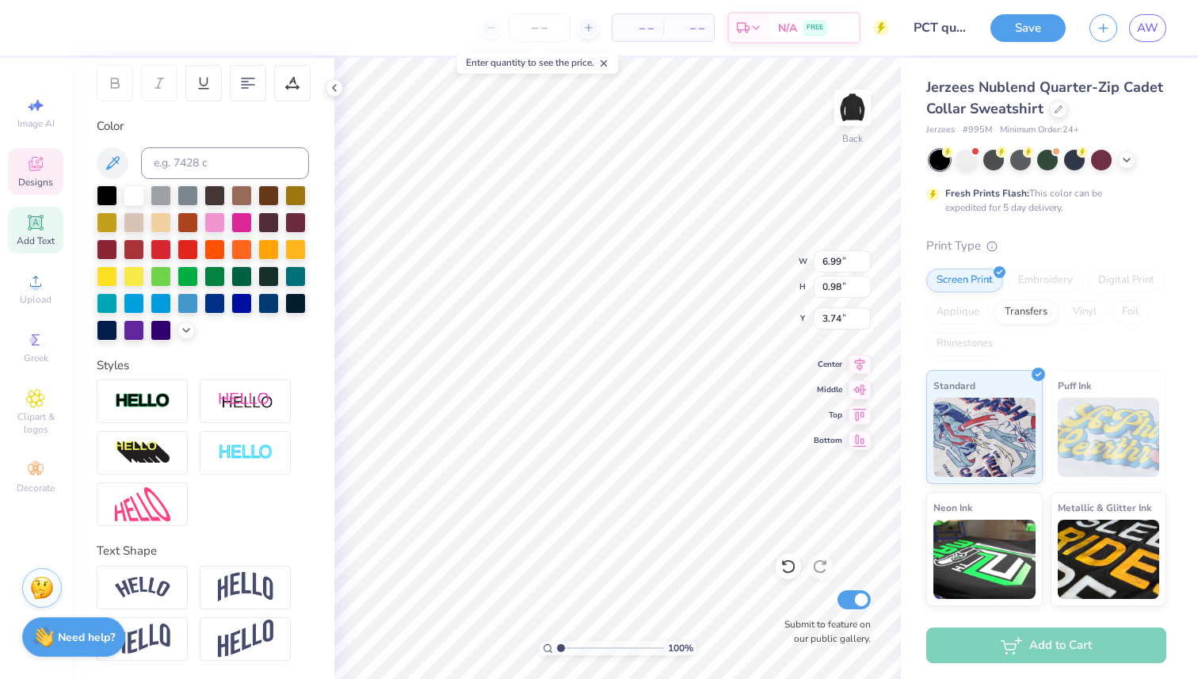
type input "5.50"
type input "0.96"
type input "5.44"
type input "5.29"
type input "0.86"
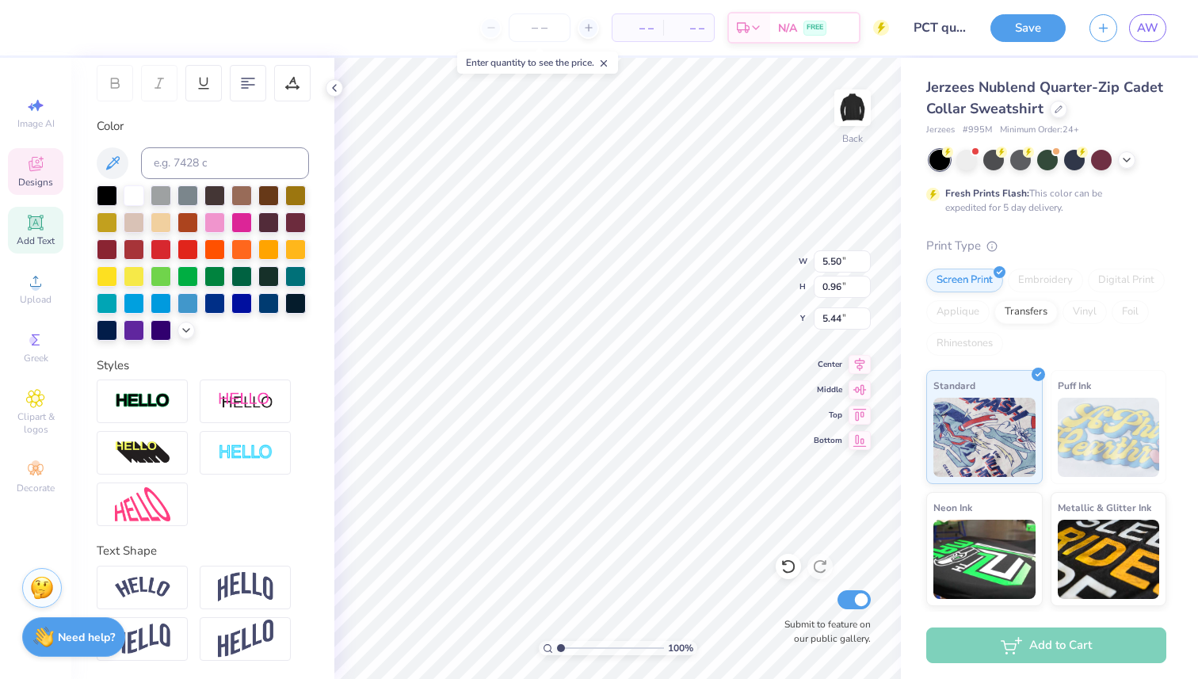
type input "3.00"
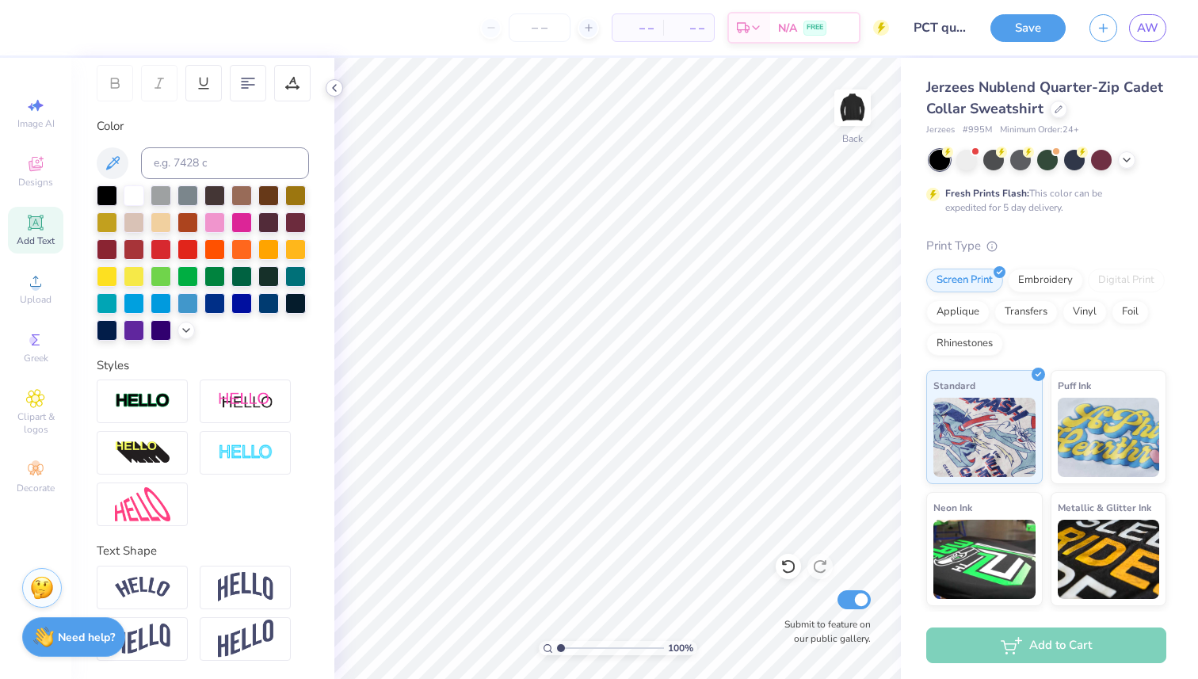
click at [332, 90] on icon at bounding box center [334, 88] width 13 height 13
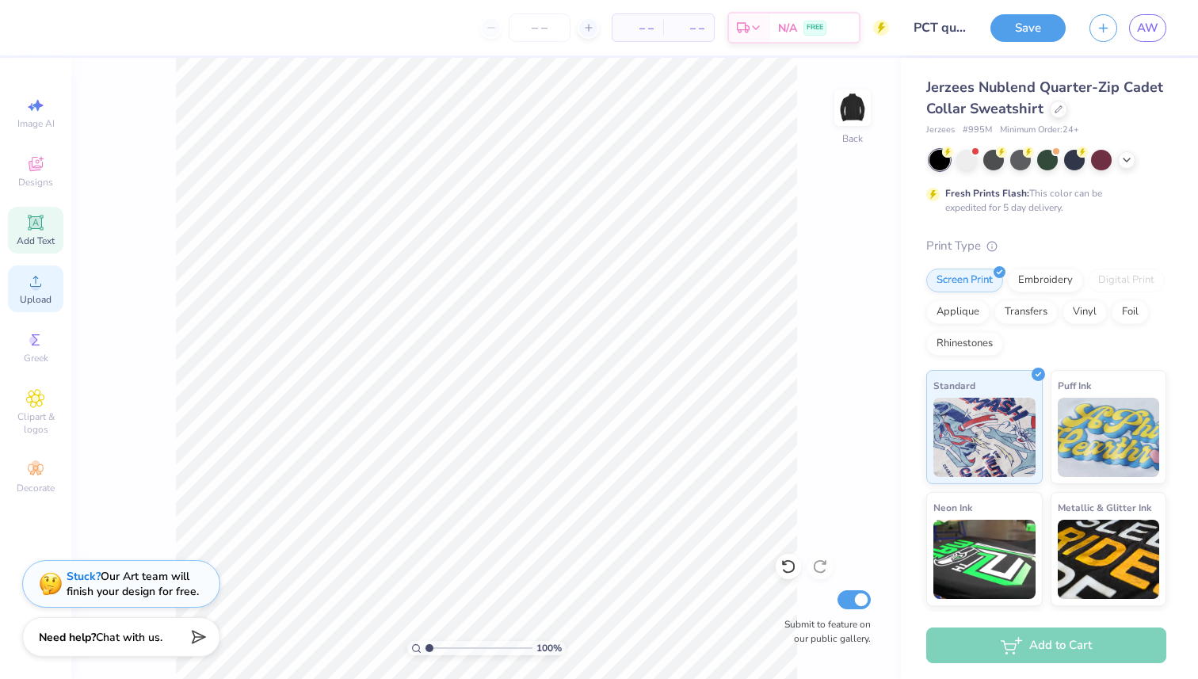
click at [43, 289] on icon at bounding box center [35, 281] width 19 height 19
click at [39, 296] on span "Upload" at bounding box center [36, 299] width 32 height 13
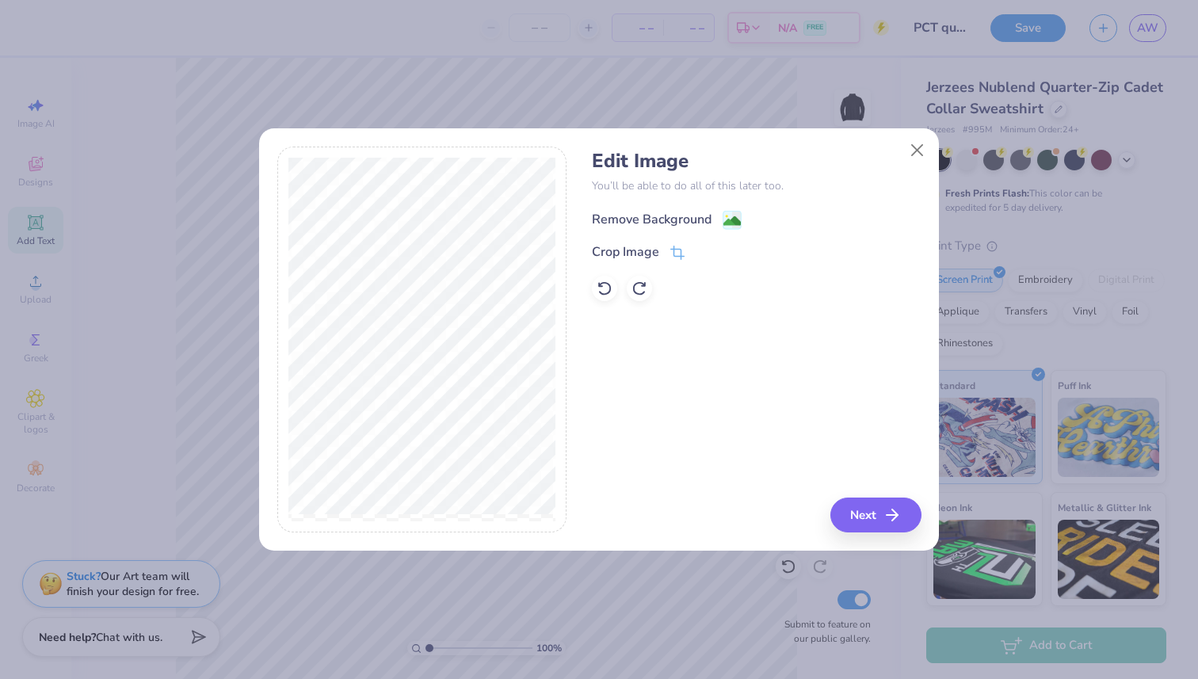
click at [639, 212] on div "Remove Background" at bounding box center [652, 219] width 120 height 19
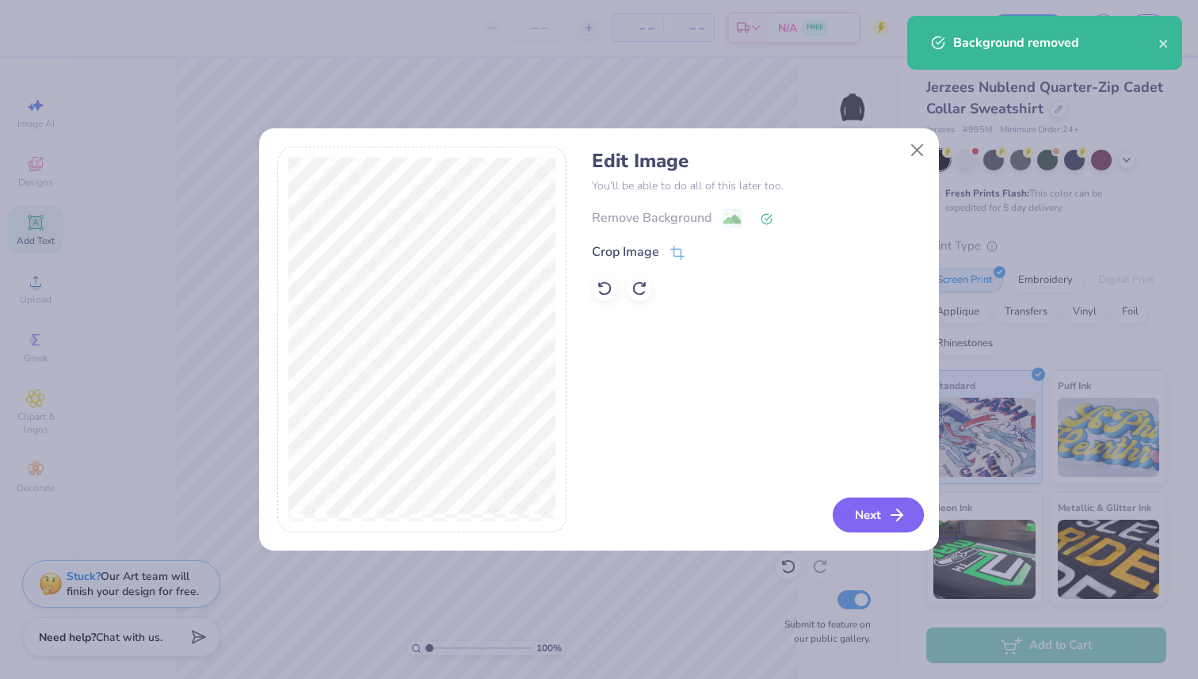
click at [864, 521] on button "Next" at bounding box center [878, 515] width 91 height 35
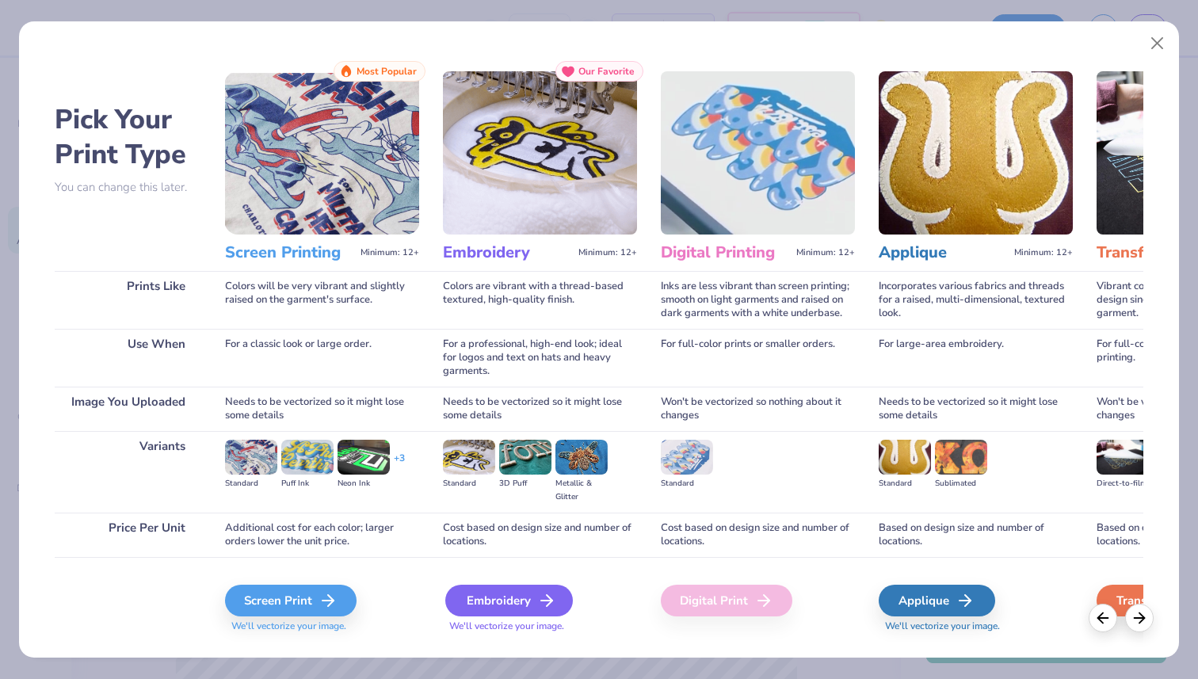
click at [496, 593] on div "Embroidery" at bounding box center [509, 601] width 128 height 32
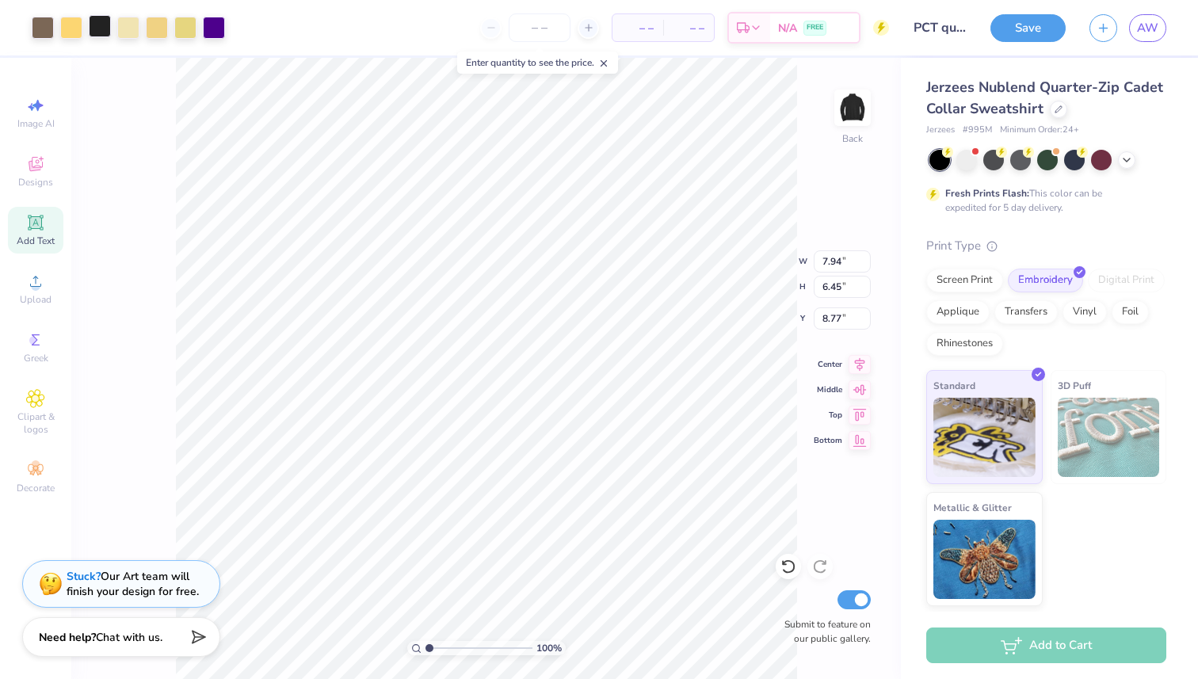
click at [102, 31] on div at bounding box center [100, 26] width 22 height 22
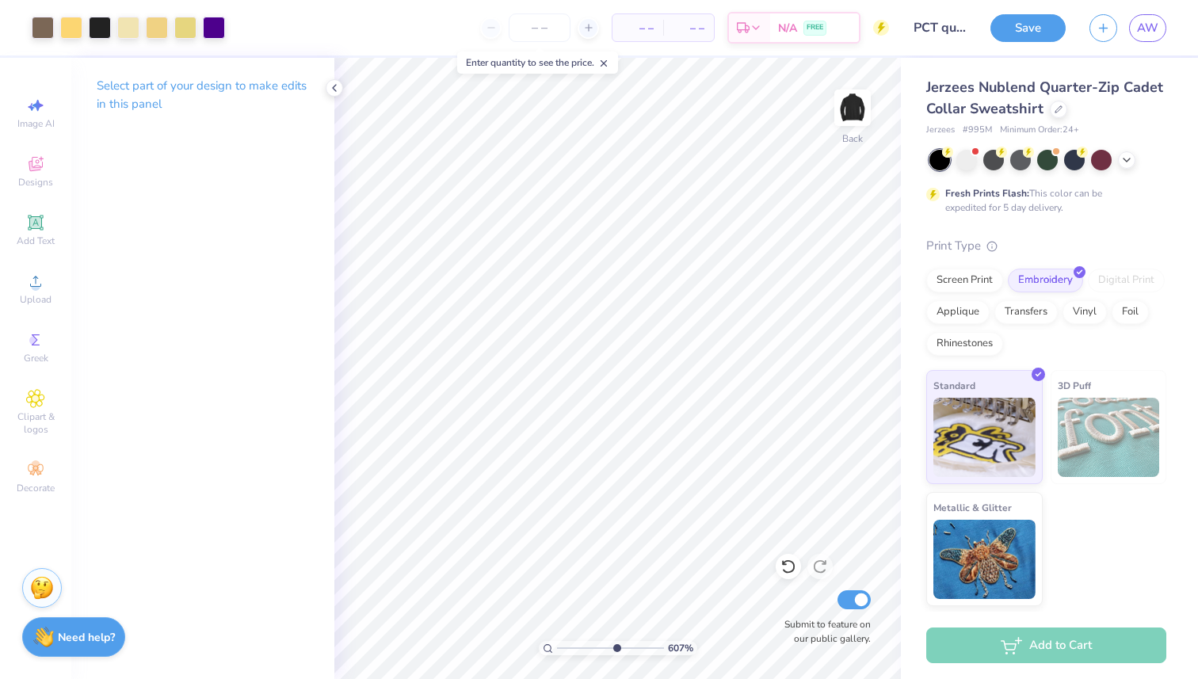
drag, startPoint x: 560, startPoint y: 645, endPoint x: 616, endPoint y: 646, distance: 55.5
click at [616, 646] on input "range" at bounding box center [610, 648] width 107 height 14
click at [636, 437] on li "Ungroup" at bounding box center [657, 442] width 124 height 31
drag, startPoint x: 617, startPoint y: 648, endPoint x: 538, endPoint y: 645, distance: 79.3
type input "1"
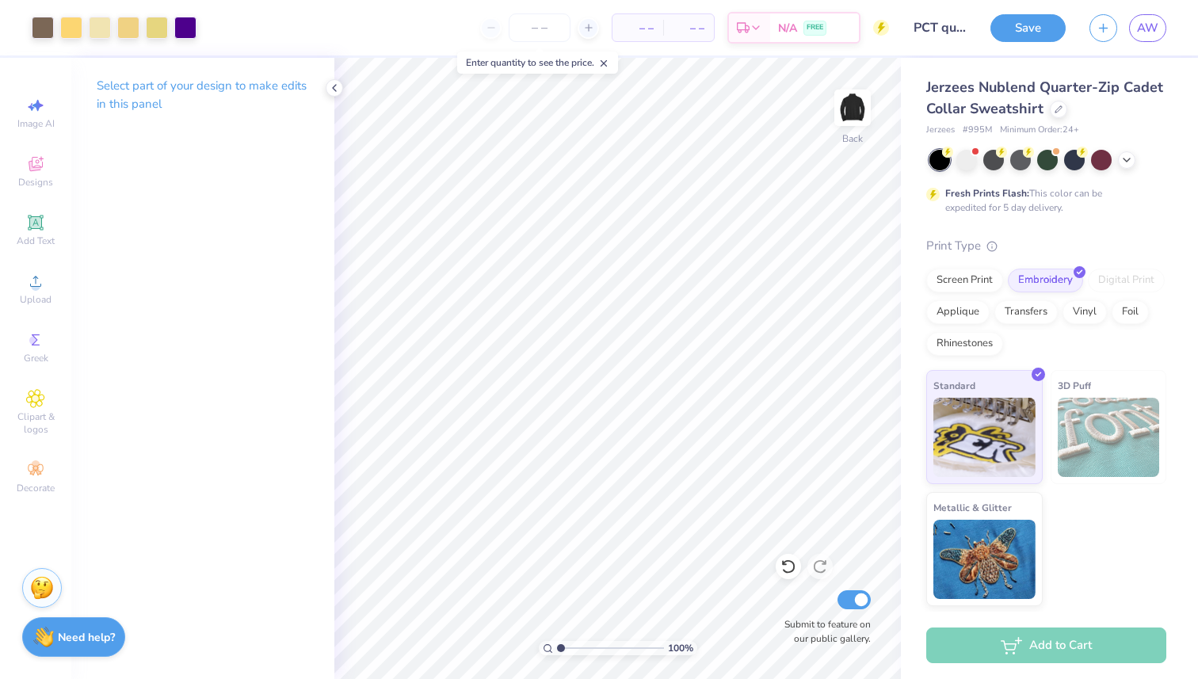
click at [557, 645] on input "range" at bounding box center [610, 648] width 107 height 14
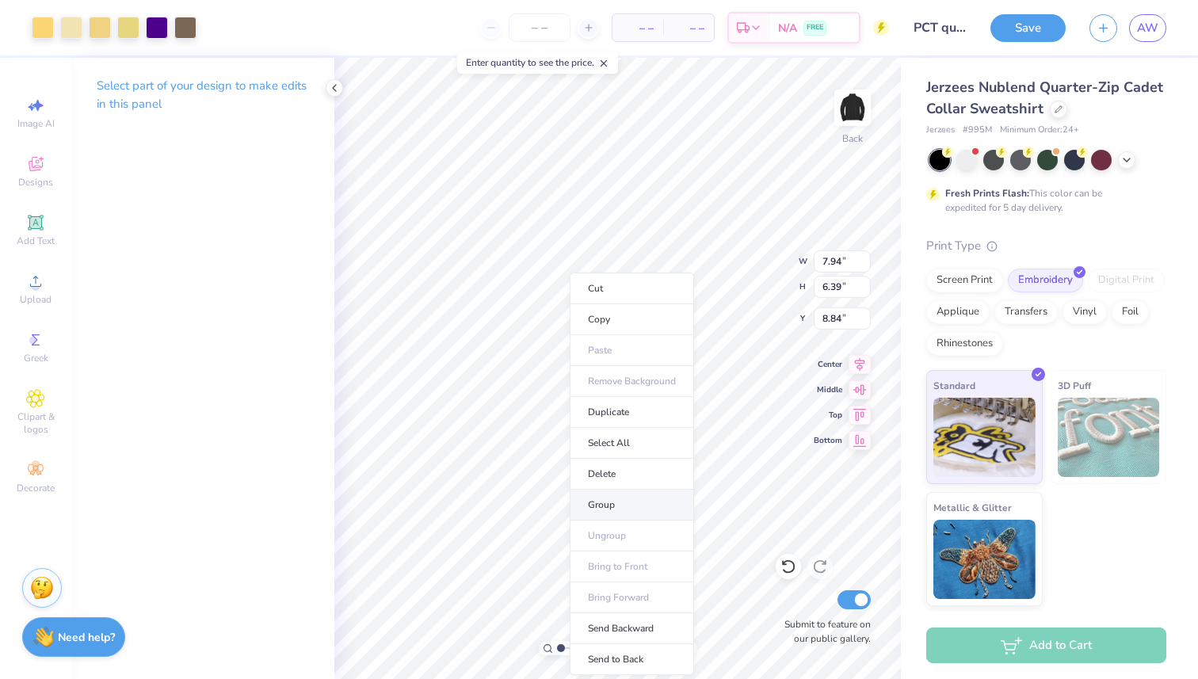
click at [639, 494] on li "Group" at bounding box center [632, 505] width 124 height 31
type input "6.91"
type input "5.55"
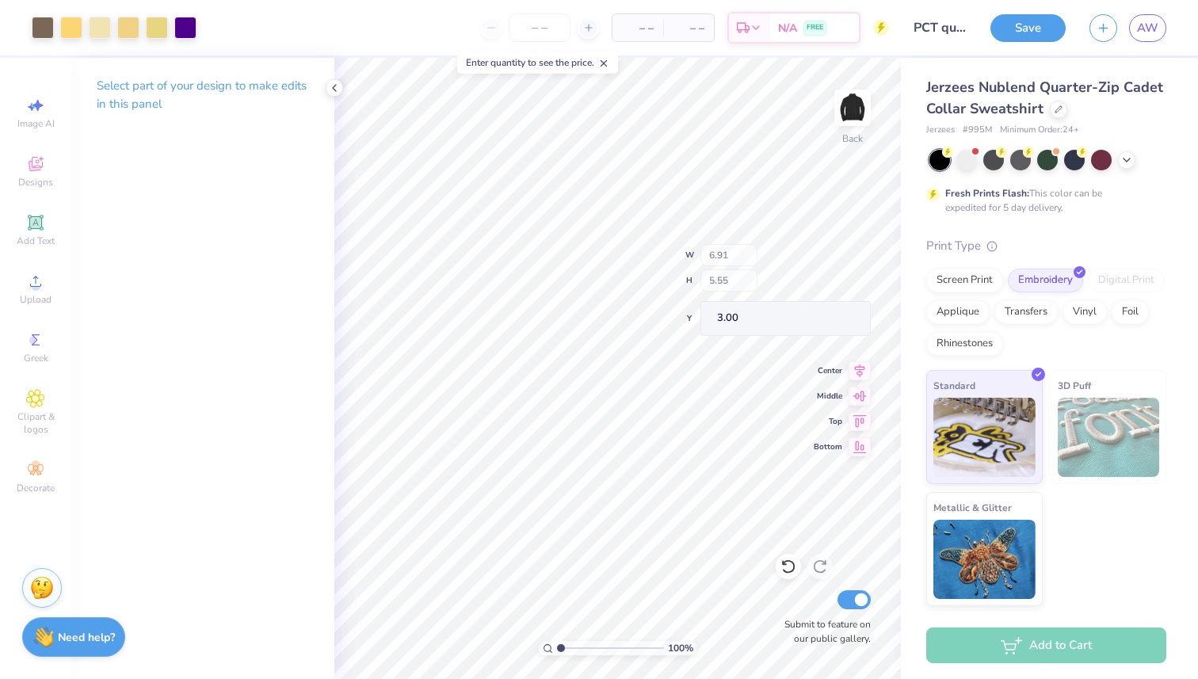
type input "3.00"
type input "6.40"
type input "5.15"
click at [332, 86] on icon at bounding box center [334, 88] width 13 height 13
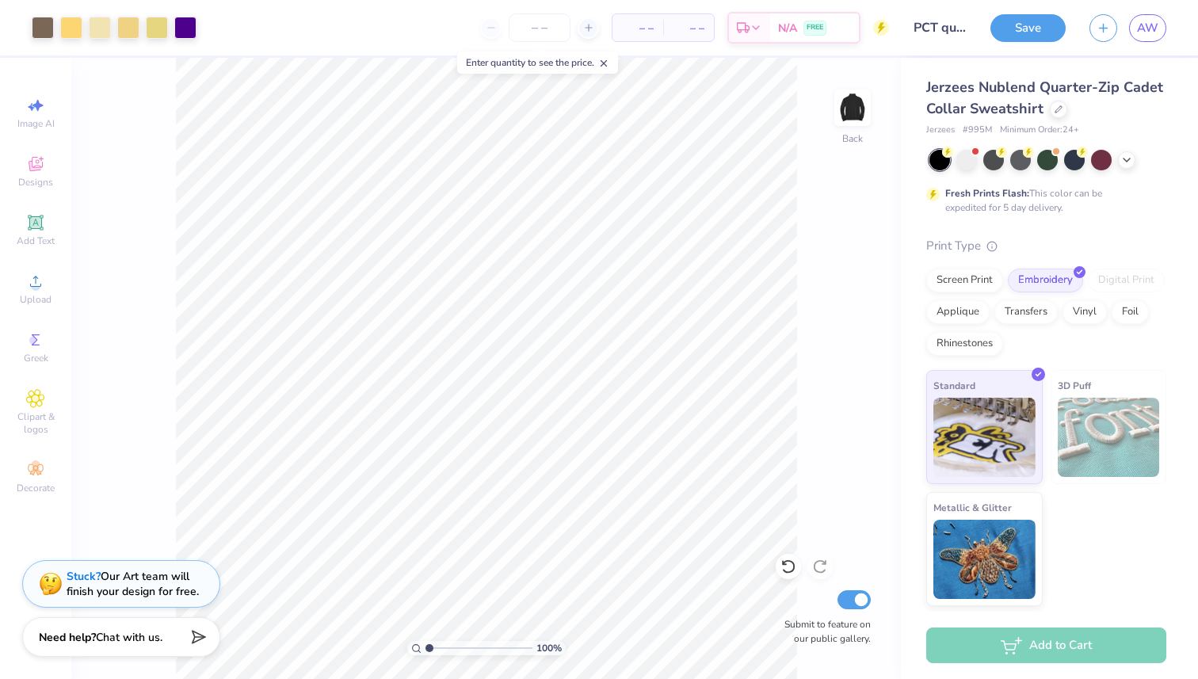
click at [950, 157] on div at bounding box center [939, 160] width 21 height 21
click at [962, 158] on div at bounding box center [966, 158] width 21 height 21
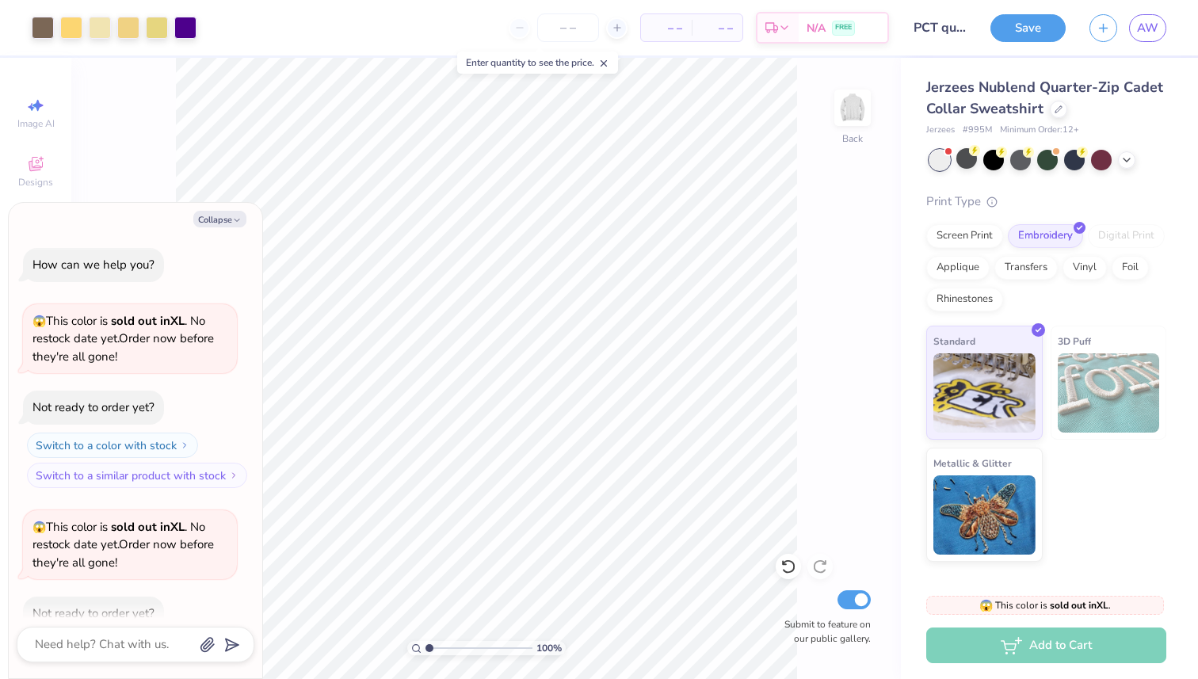
scroll to position [87, 0]
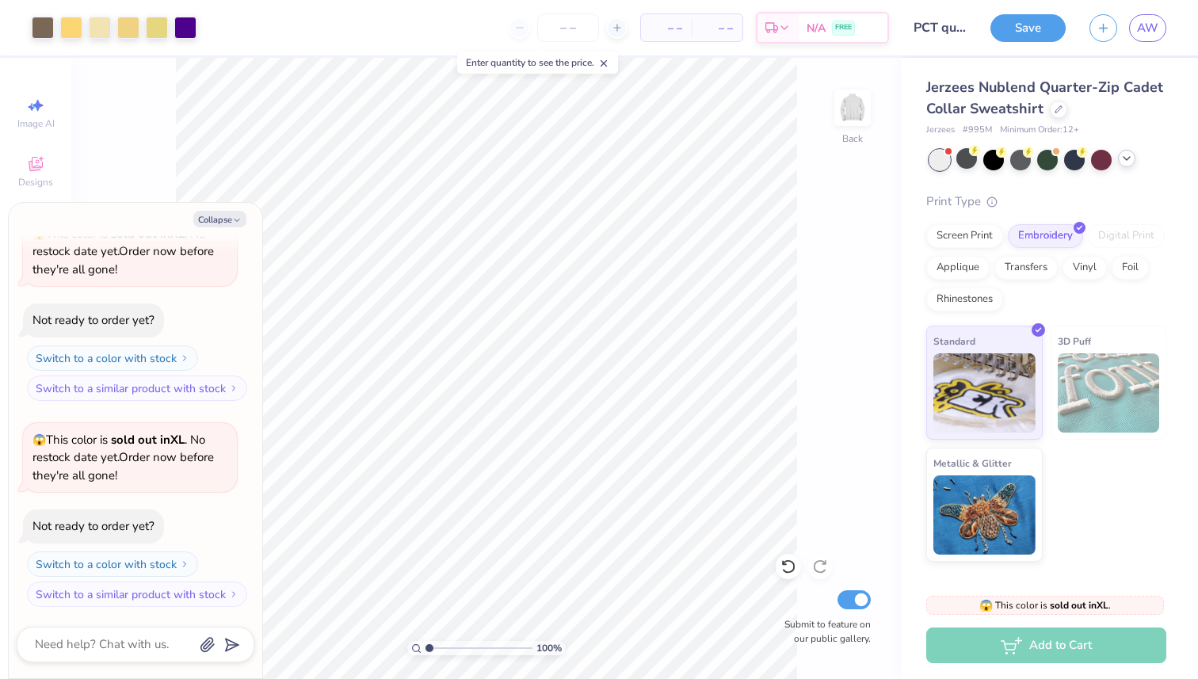
click at [1134, 154] on div at bounding box center [1126, 158] width 17 height 17
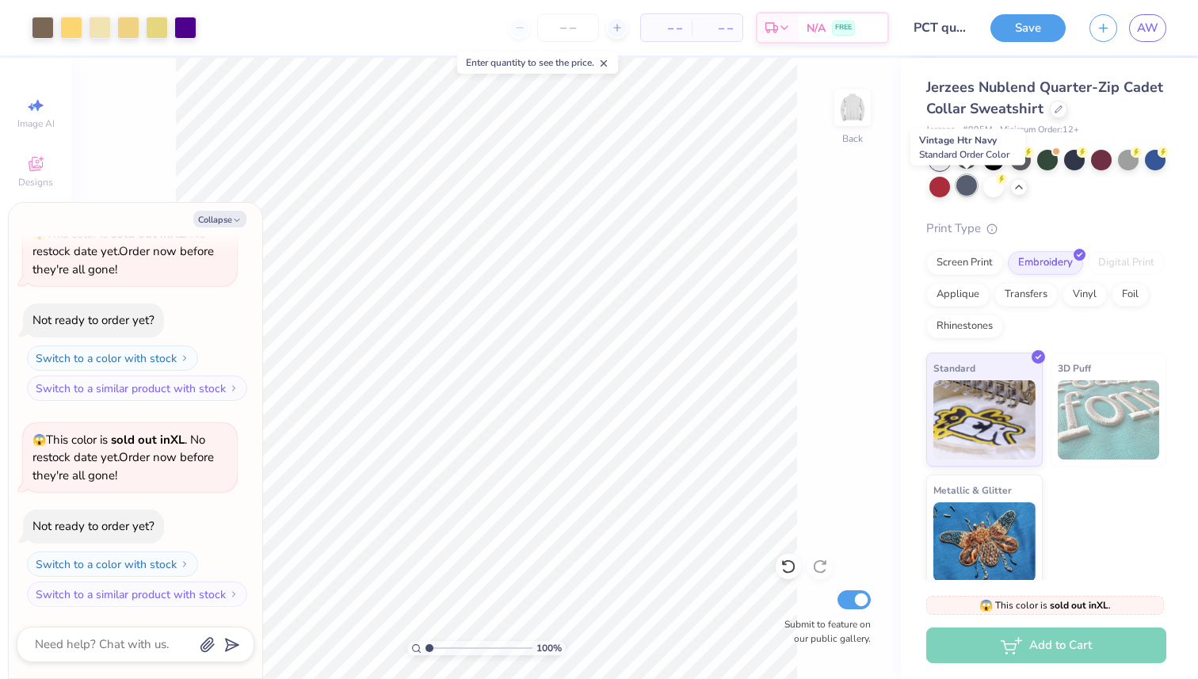
click at [964, 183] on div at bounding box center [966, 185] width 21 height 21
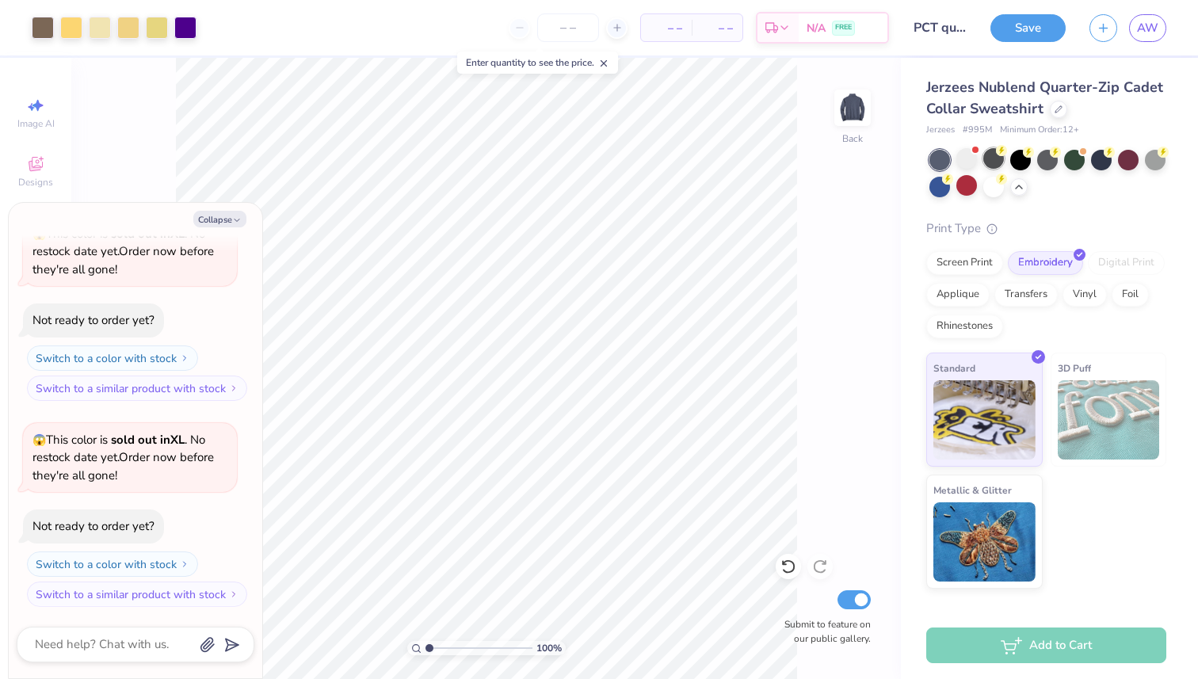
click at [997, 158] on div at bounding box center [993, 158] width 21 height 21
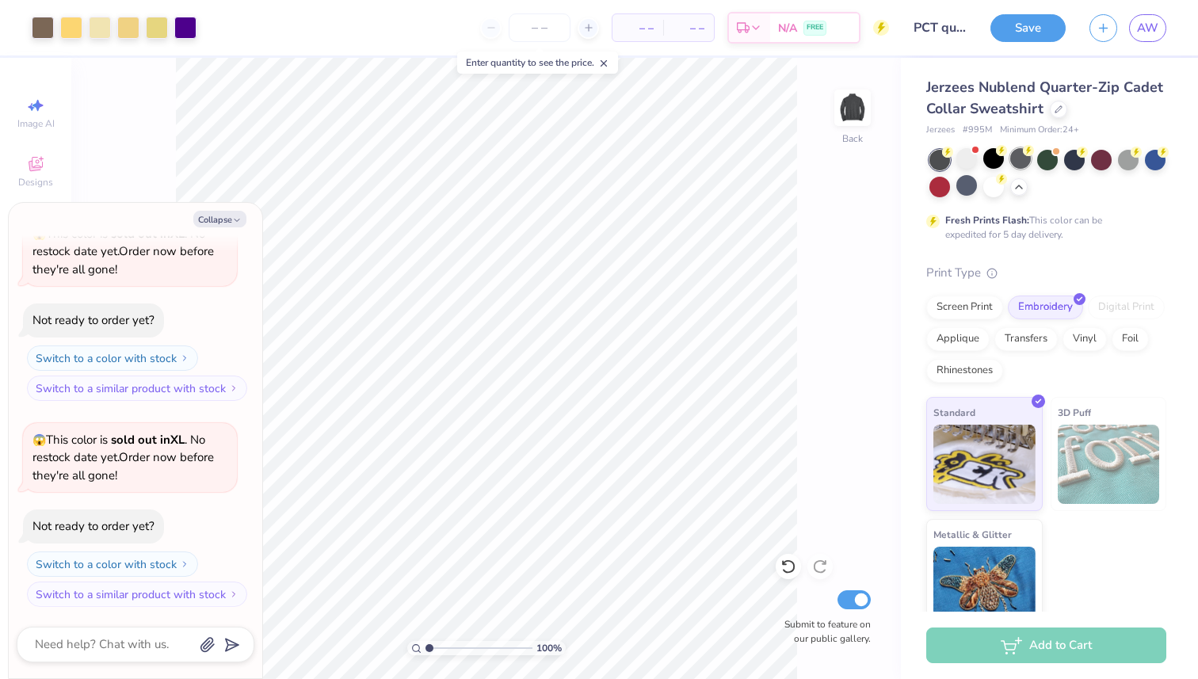
click at [1026, 164] on div at bounding box center [1020, 158] width 21 height 21
click at [1024, 161] on div at bounding box center [1020, 158] width 21 height 21
click at [215, 230] on div "Collapse How can we help you? 😱 This color is sold out in XL . No restock date …" at bounding box center [136, 440] width 254 height 475
click at [221, 214] on button "Collapse" at bounding box center [219, 219] width 53 height 17
type textarea "x"
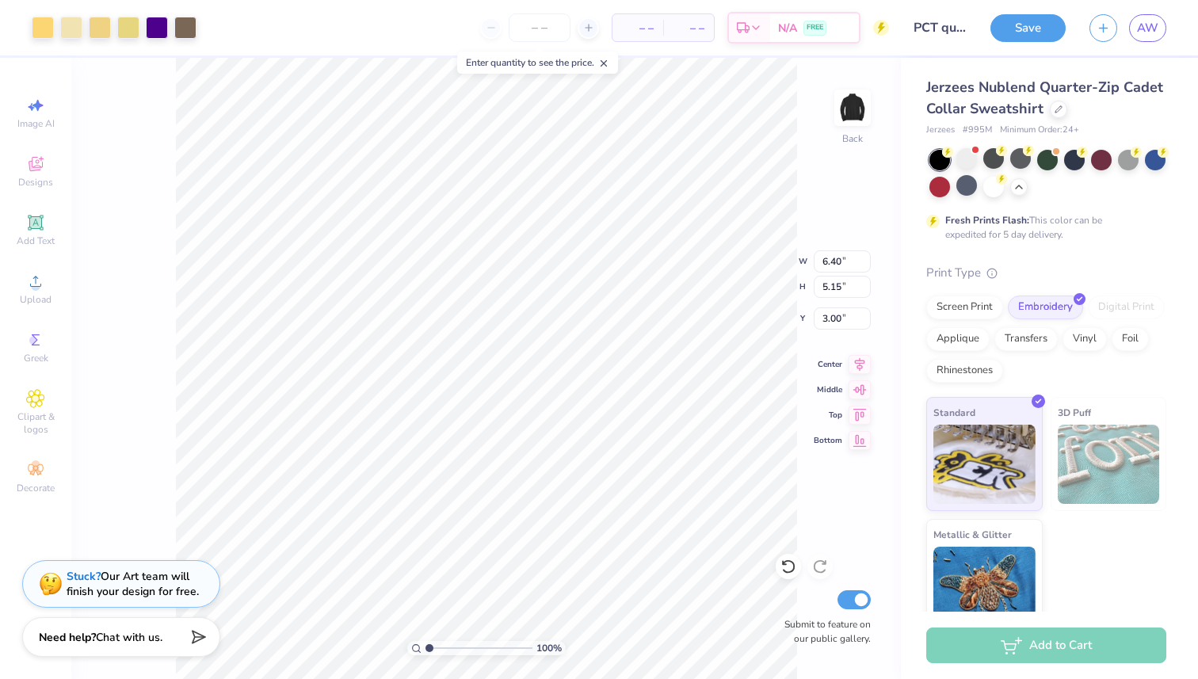
click at [1024, 41] on div "Save AW" at bounding box center [1094, 27] width 208 height 55
click at [1024, 36] on button "Save" at bounding box center [1027, 26] width 75 height 28
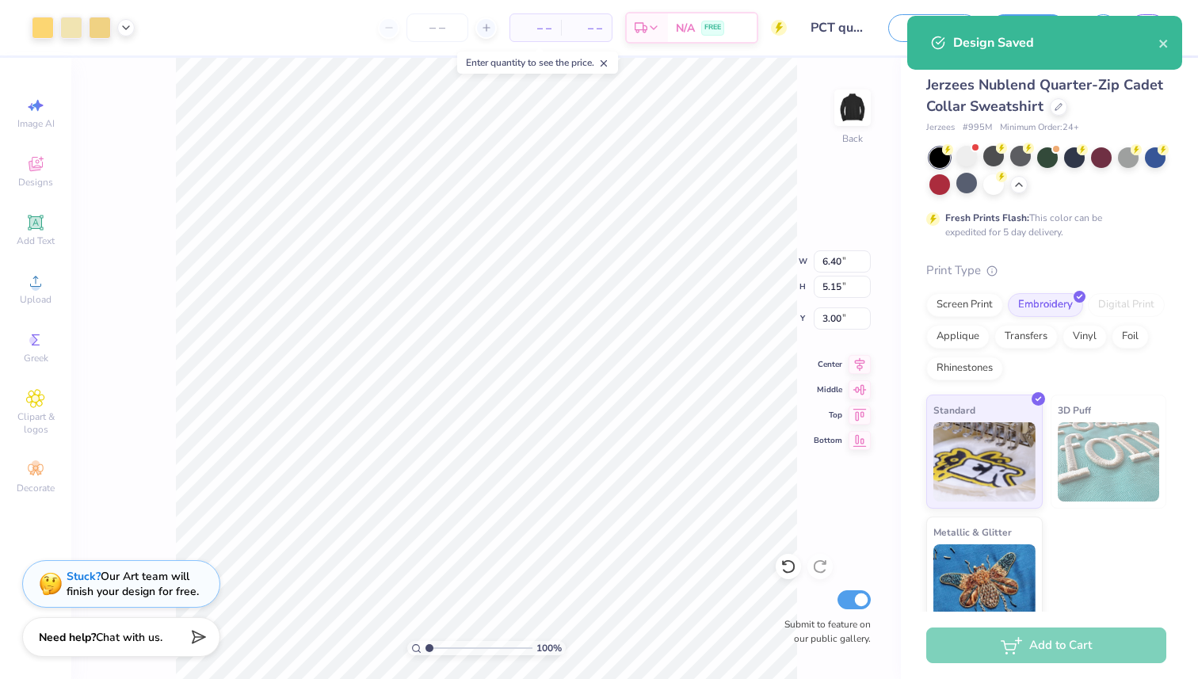
scroll to position [48, 0]
